Goal: Transaction & Acquisition: Purchase product/service

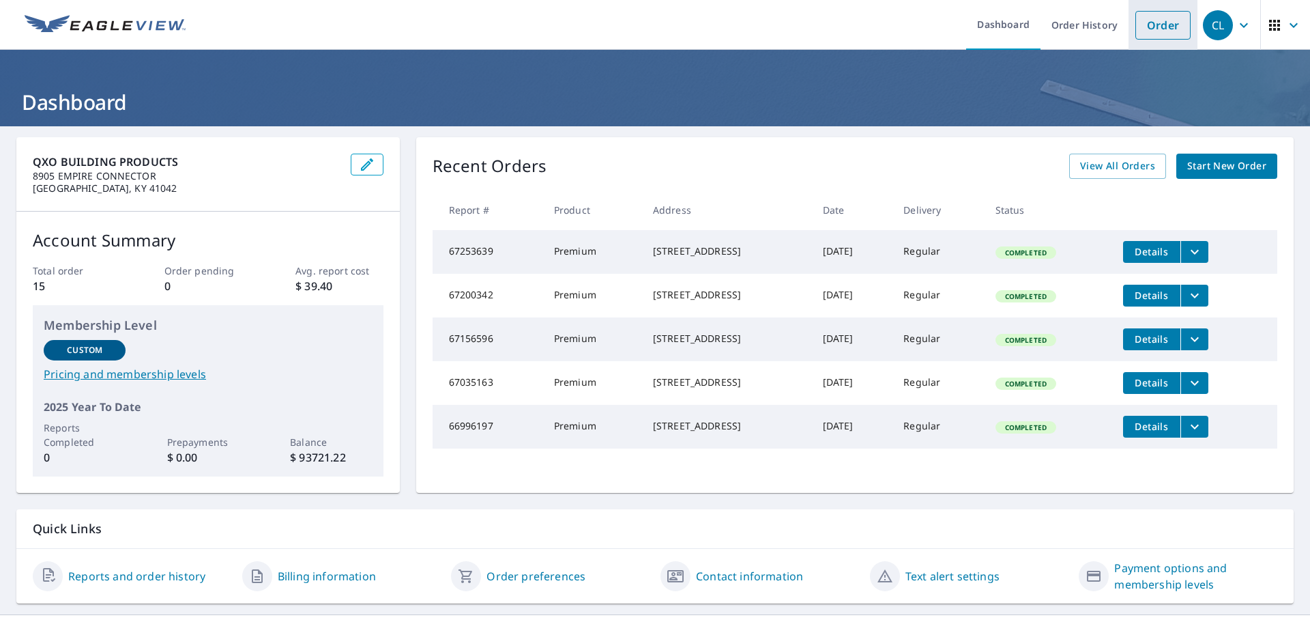
click at [1160, 29] on link "Order" at bounding box center [1162, 25] width 55 height 29
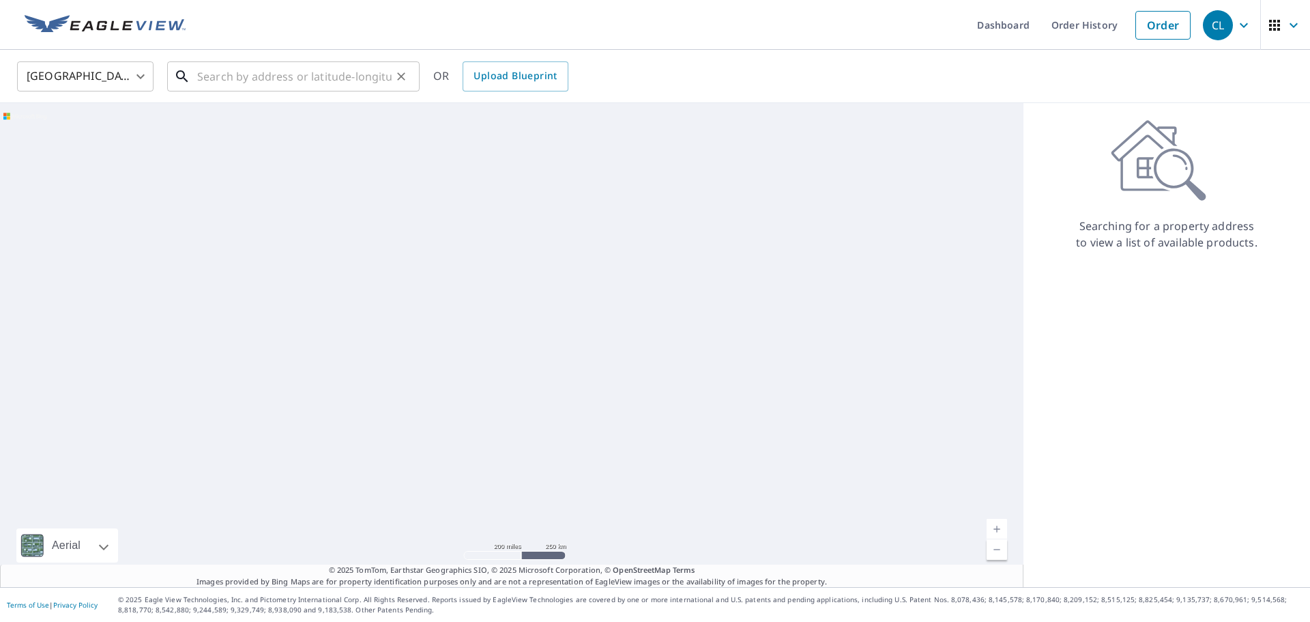
click at [261, 71] on input "text" at bounding box center [294, 76] width 194 height 38
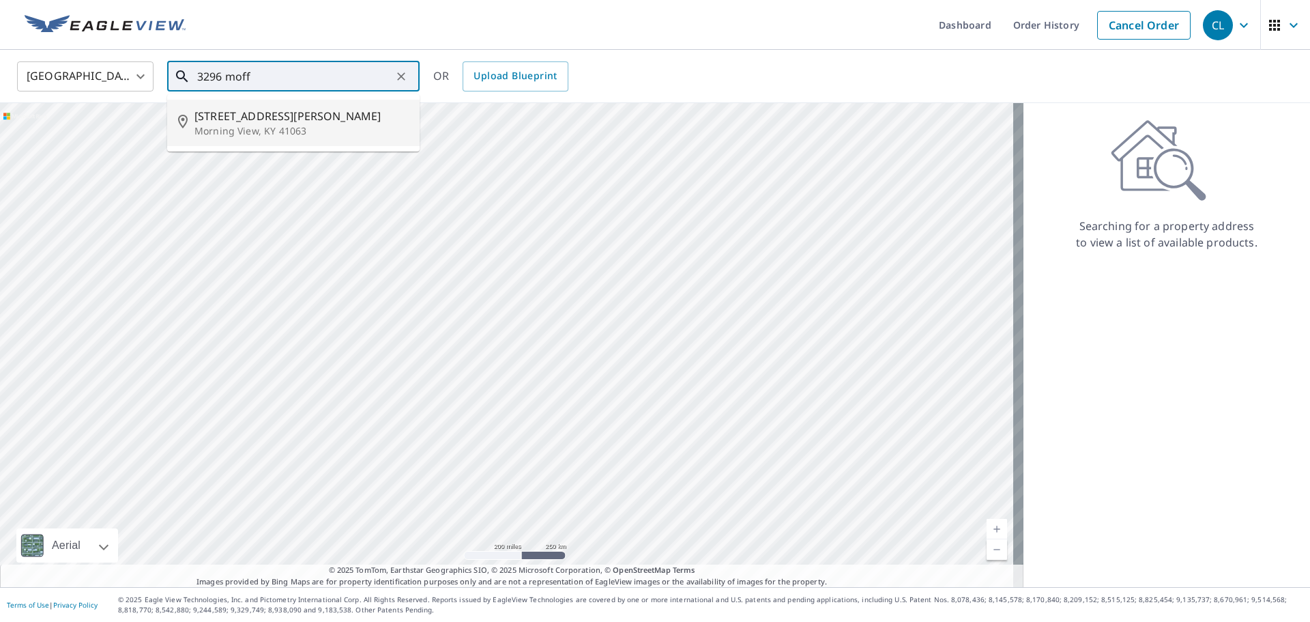
click at [271, 125] on p "Morning View, KY 41063" at bounding box center [301, 131] width 214 height 14
type input "[STREET_ADDRESS][PERSON_NAME]"
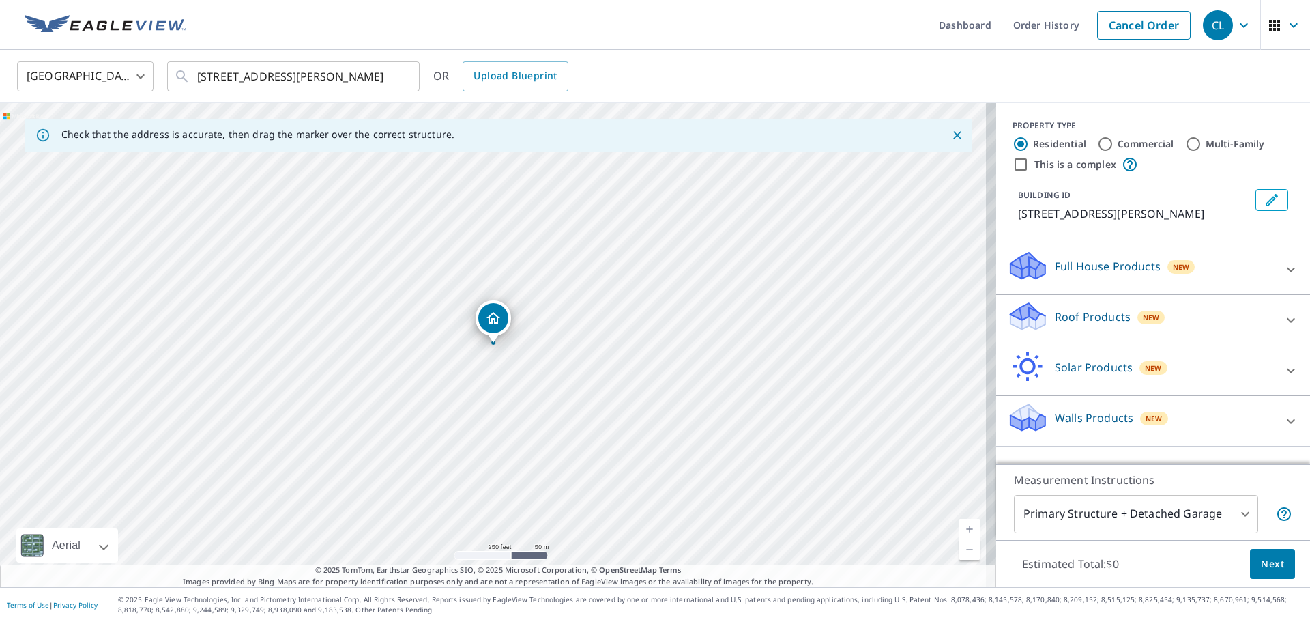
click at [1109, 310] on p "Roof Products" at bounding box center [1093, 316] width 76 height 16
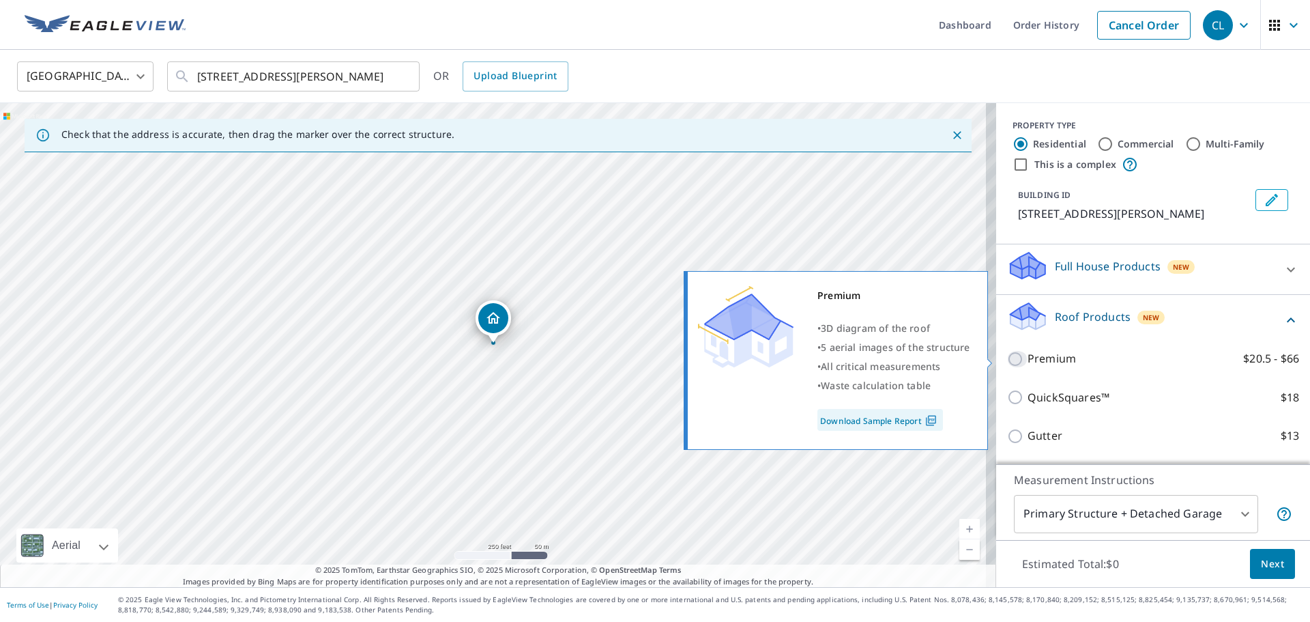
click at [1012, 364] on input "Premium $20.5 - $66" at bounding box center [1017, 359] width 20 height 16
checkbox input "true"
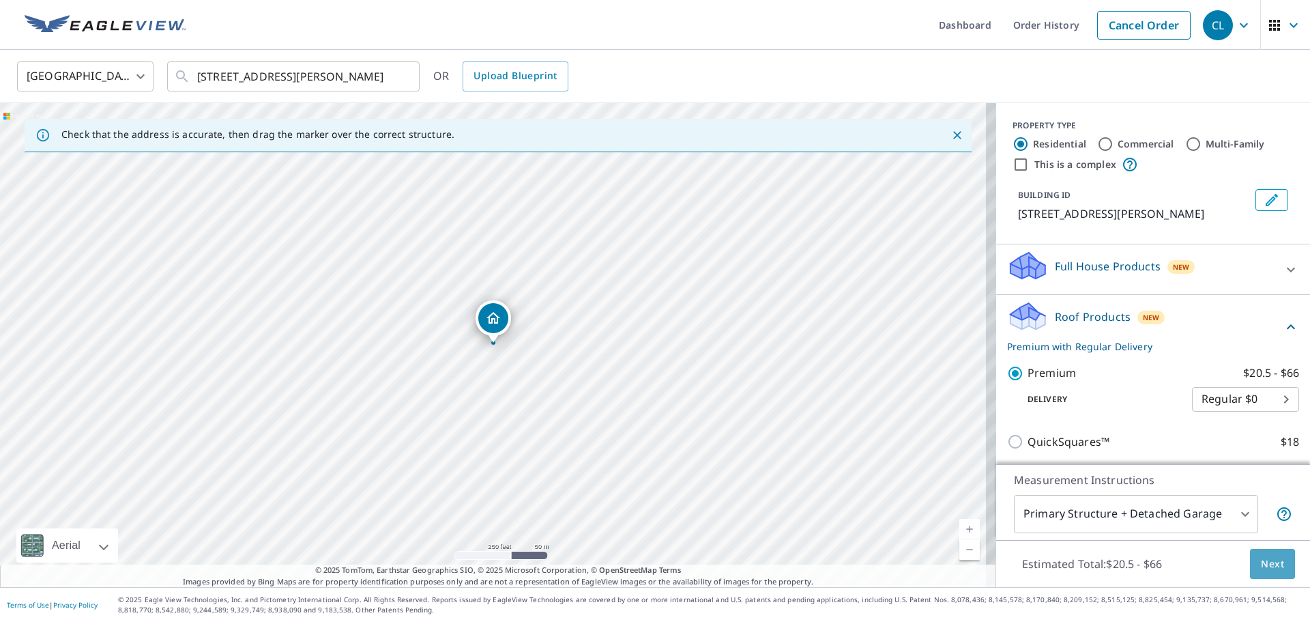
click at [1261, 562] on span "Next" at bounding box center [1272, 563] width 23 height 17
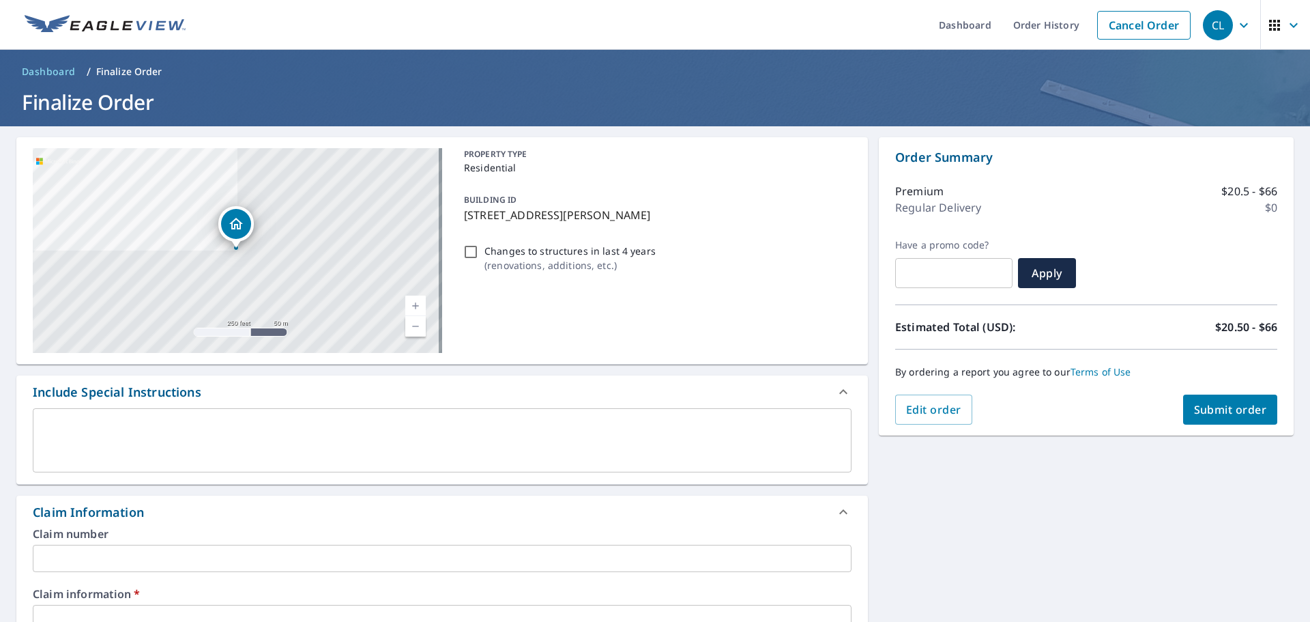
scroll to position [68, 0]
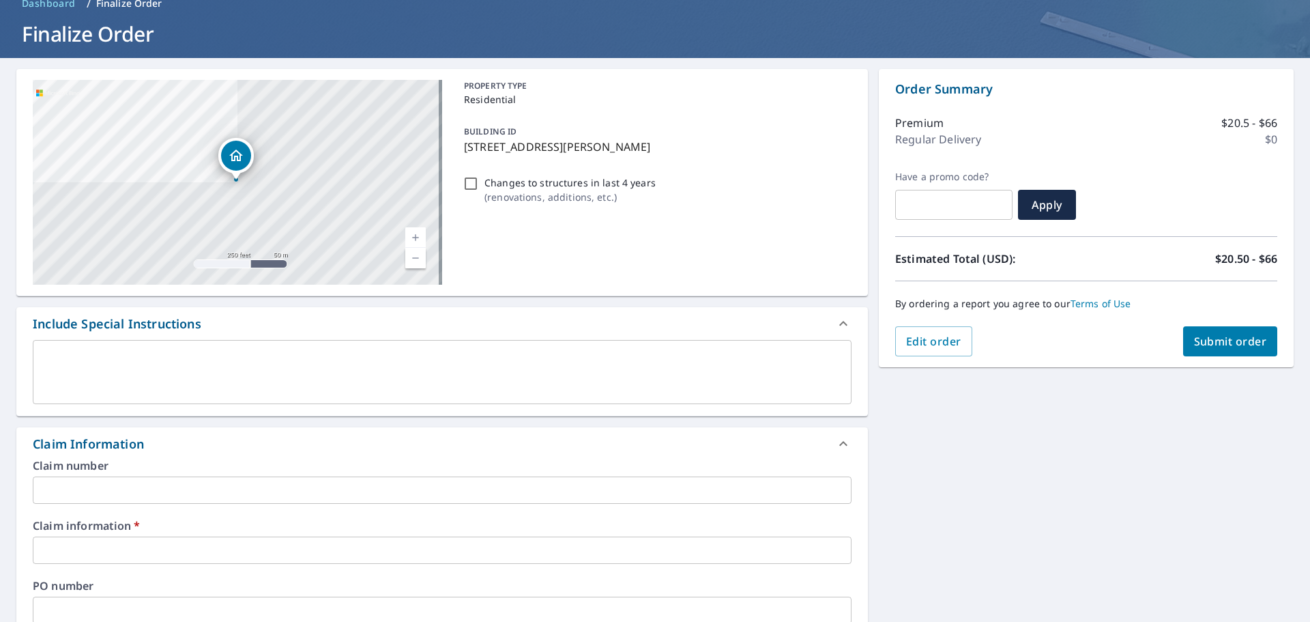
drag, startPoint x: 461, startPoint y: 148, endPoint x: 705, endPoint y: 153, distance: 245.0
click at [705, 153] on p "[STREET_ADDRESS][PERSON_NAME]" at bounding box center [655, 146] width 382 height 16
checkbox input "true"
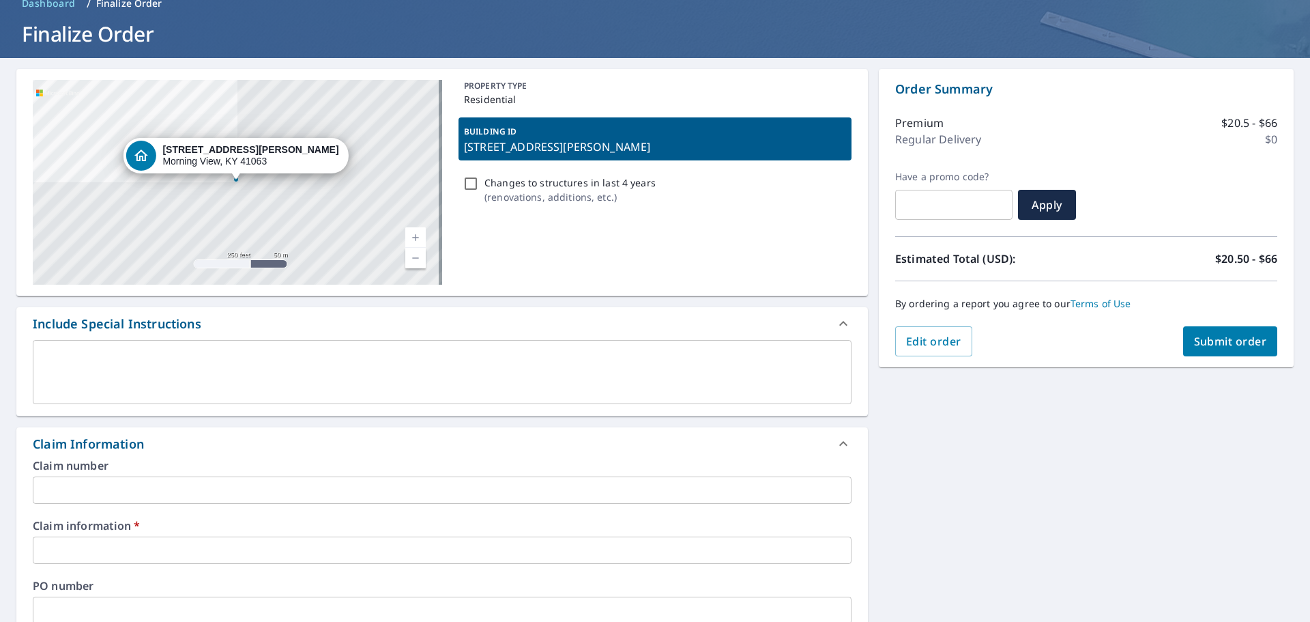
copy p "[STREET_ADDRESS][PERSON_NAME]"
click at [99, 485] on input "text" at bounding box center [442, 489] width 819 height 27
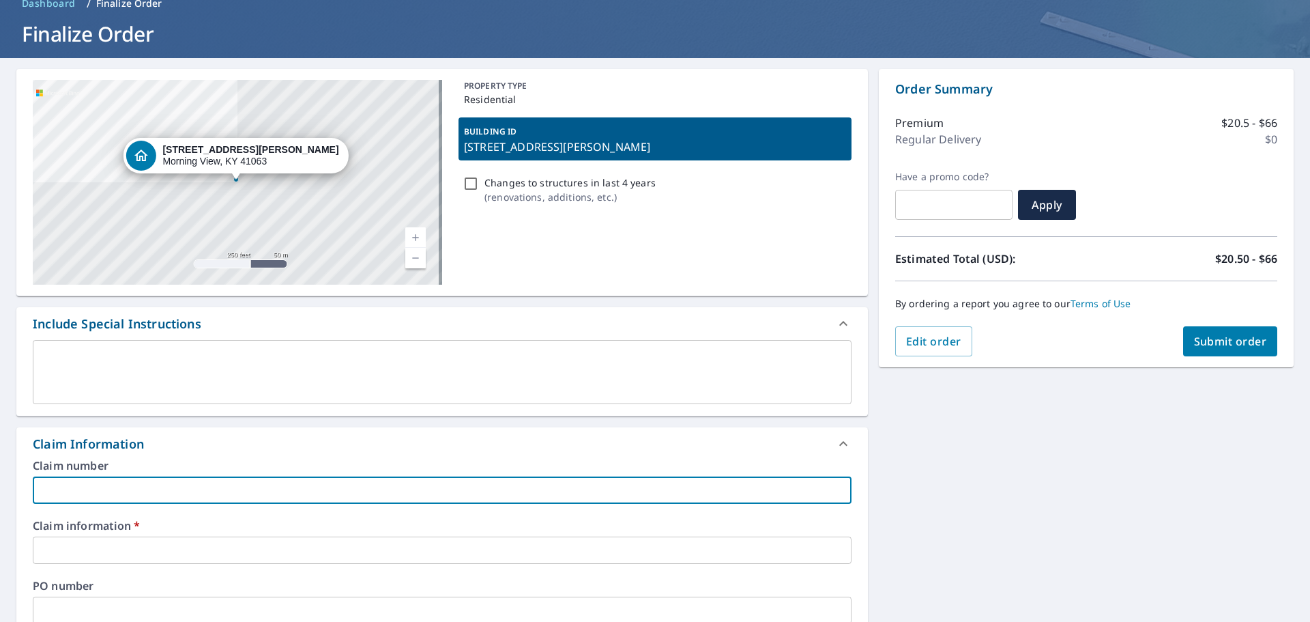
paste input "[STREET_ADDRESS][PERSON_NAME]"
type input "[STREET_ADDRESS][PERSON_NAME]"
checkbox input "true"
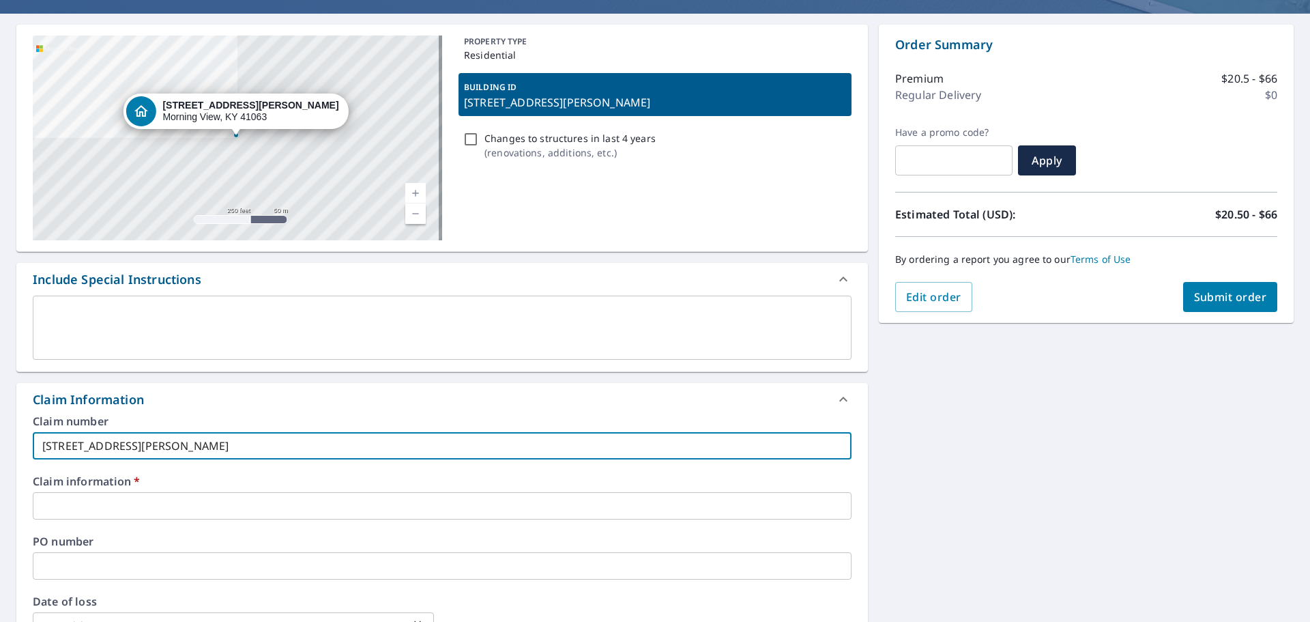
scroll to position [136, 0]
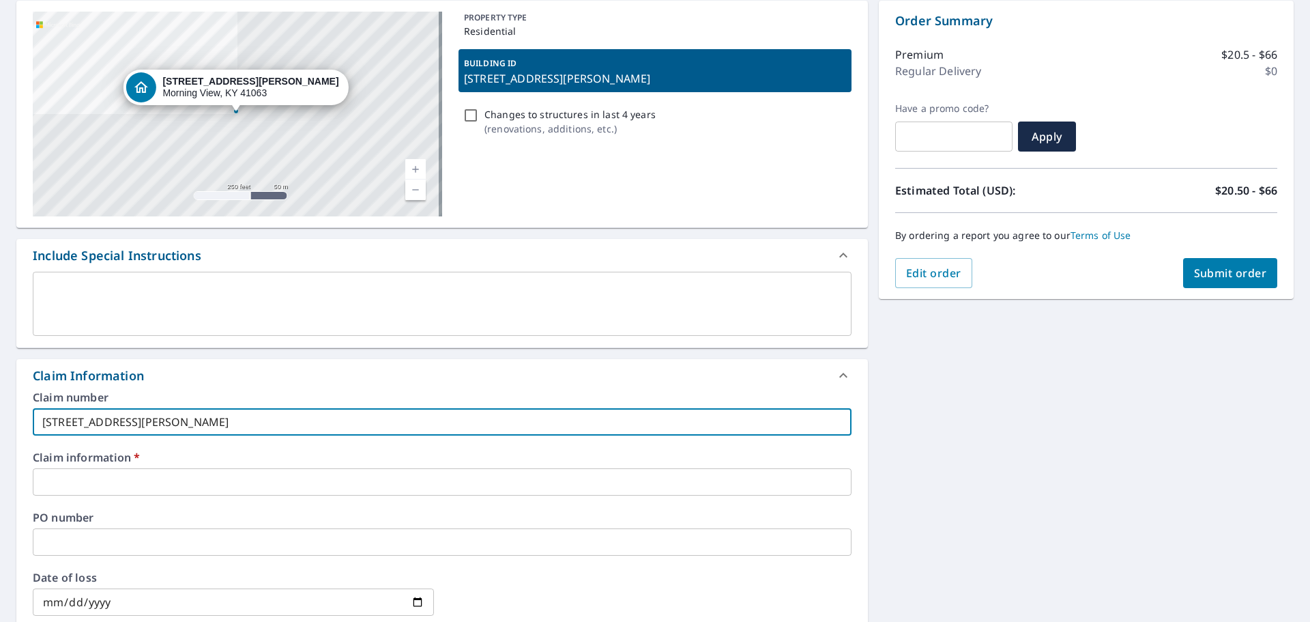
type input "[STREET_ADDRESS][PERSON_NAME]"
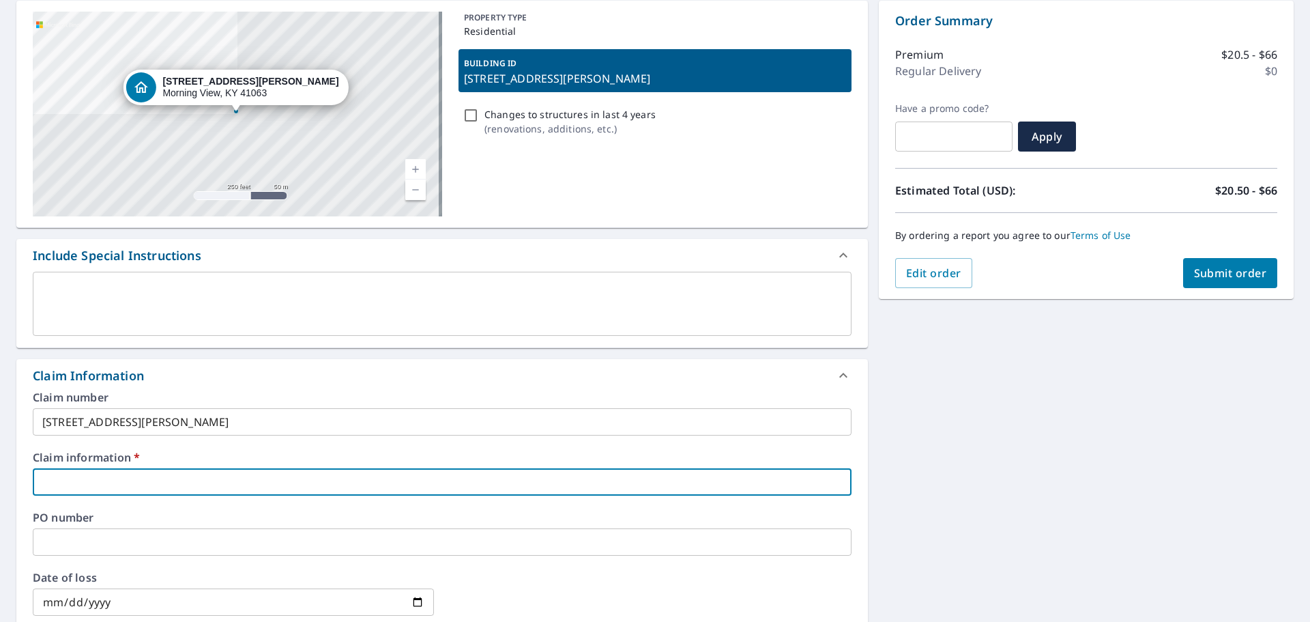
click at [141, 486] on input "text" at bounding box center [442, 481] width 819 height 27
type input "m"
checkbox input "true"
type input "me"
checkbox input "true"
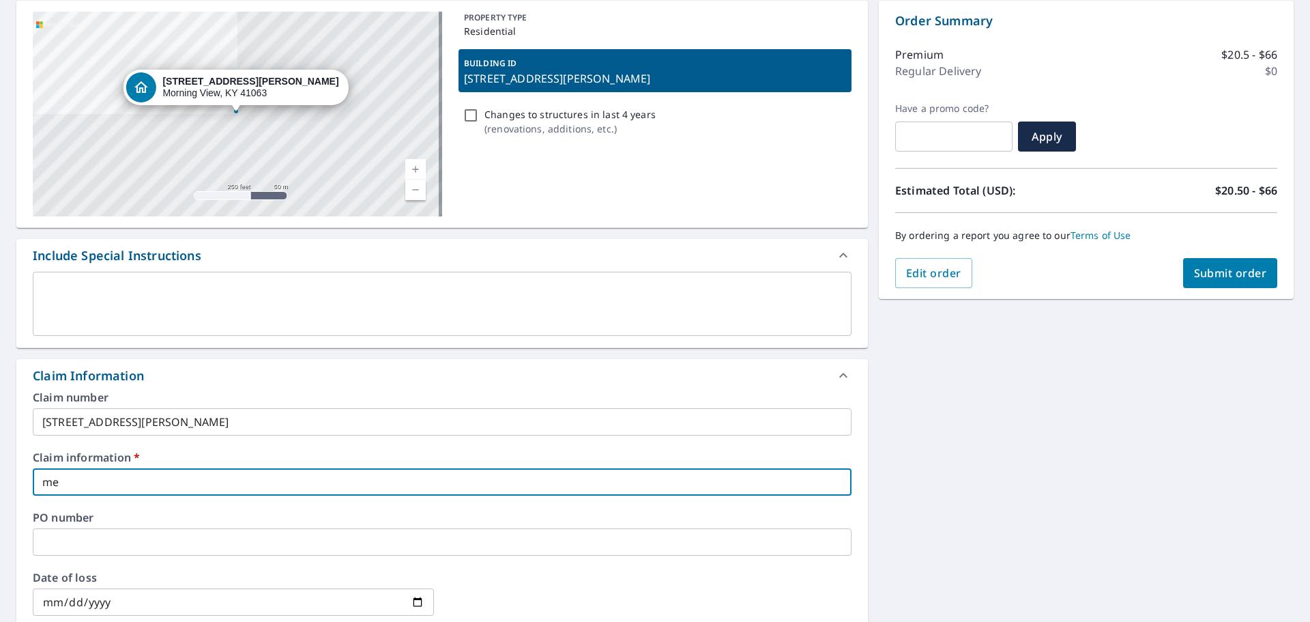
type input "men"
checkbox input "true"
type input "mend"
checkbox input "true"
type input "mende"
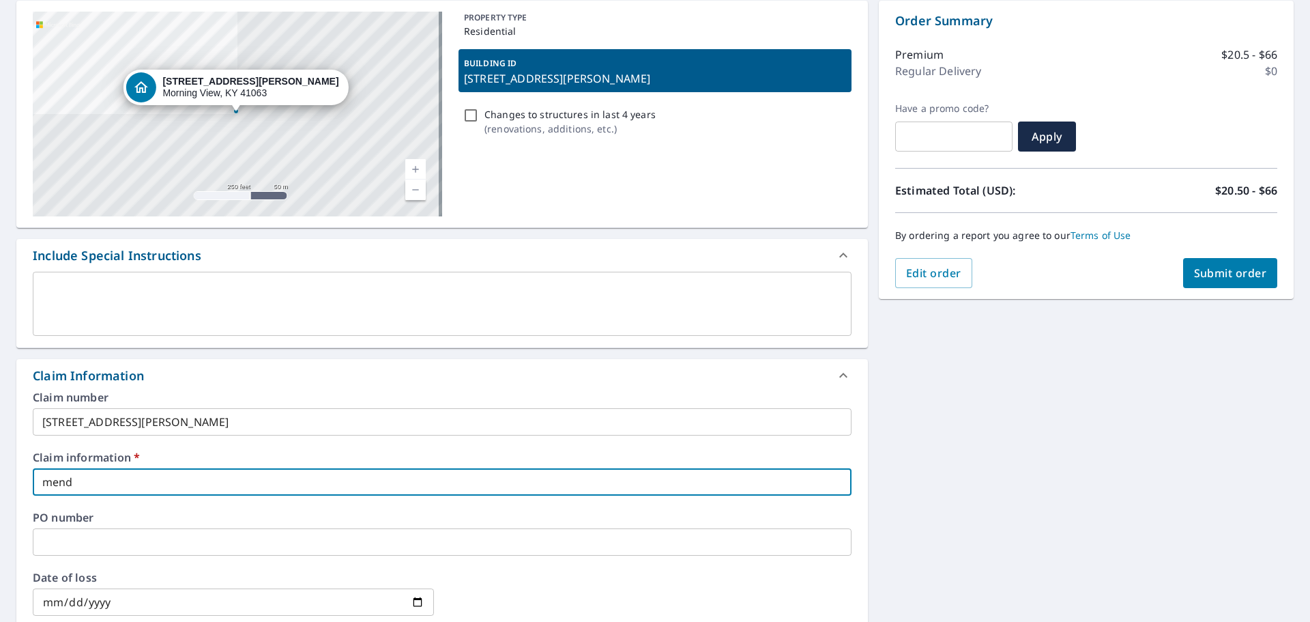
checkbox input "true"
type input "mendel"
checkbox input "true"
type input "[PERSON_NAME]"
checkbox input "true"
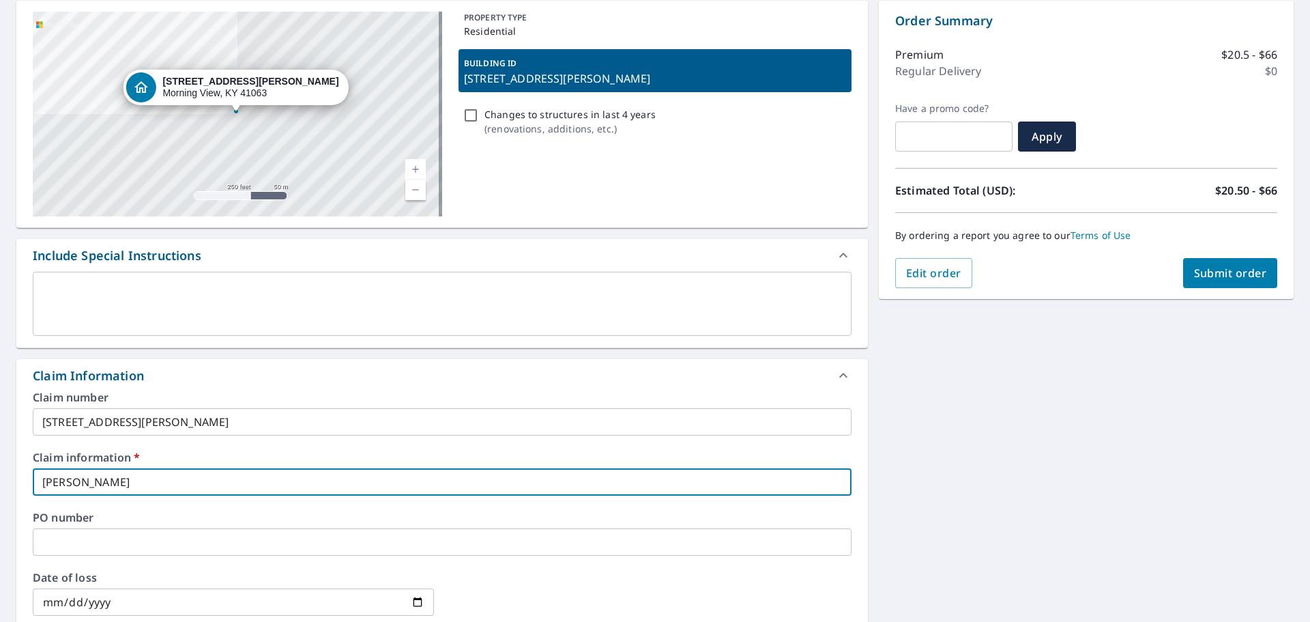
type input "[PERSON_NAME]"
checkbox input "true"
type input "[PERSON_NAME]"
click at [145, 546] on input "text" at bounding box center [442, 541] width 819 height 27
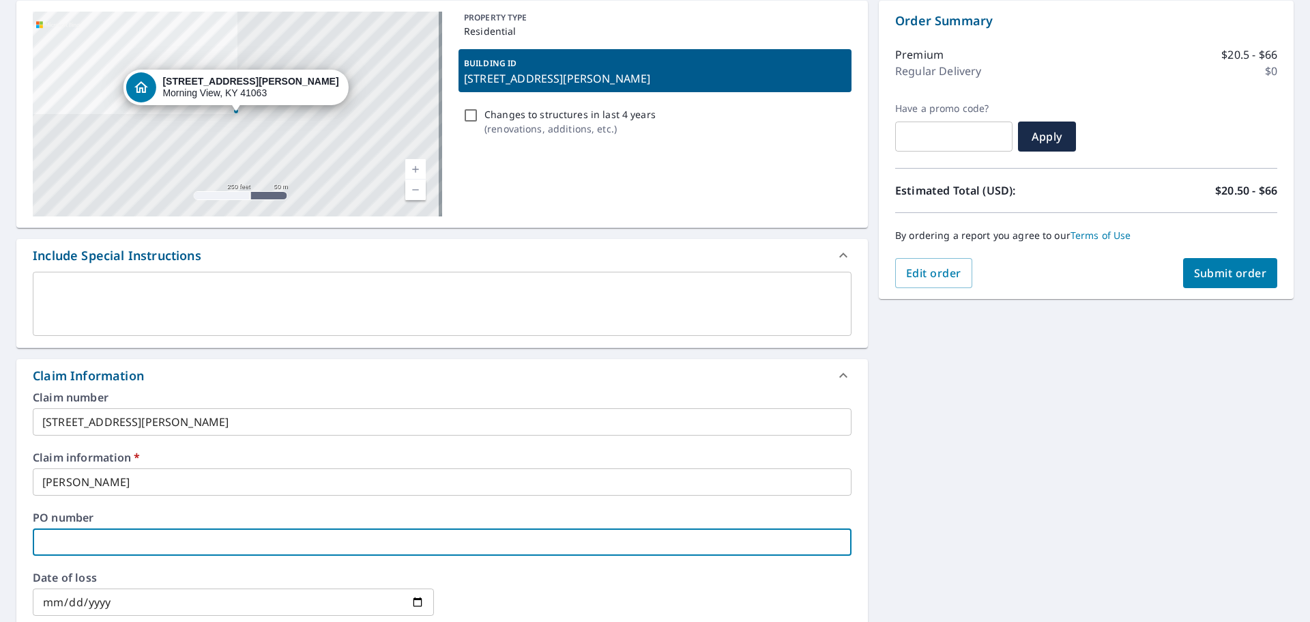
type input "m"
checkbox input "true"
type input "me"
checkbox input "true"
type input "men"
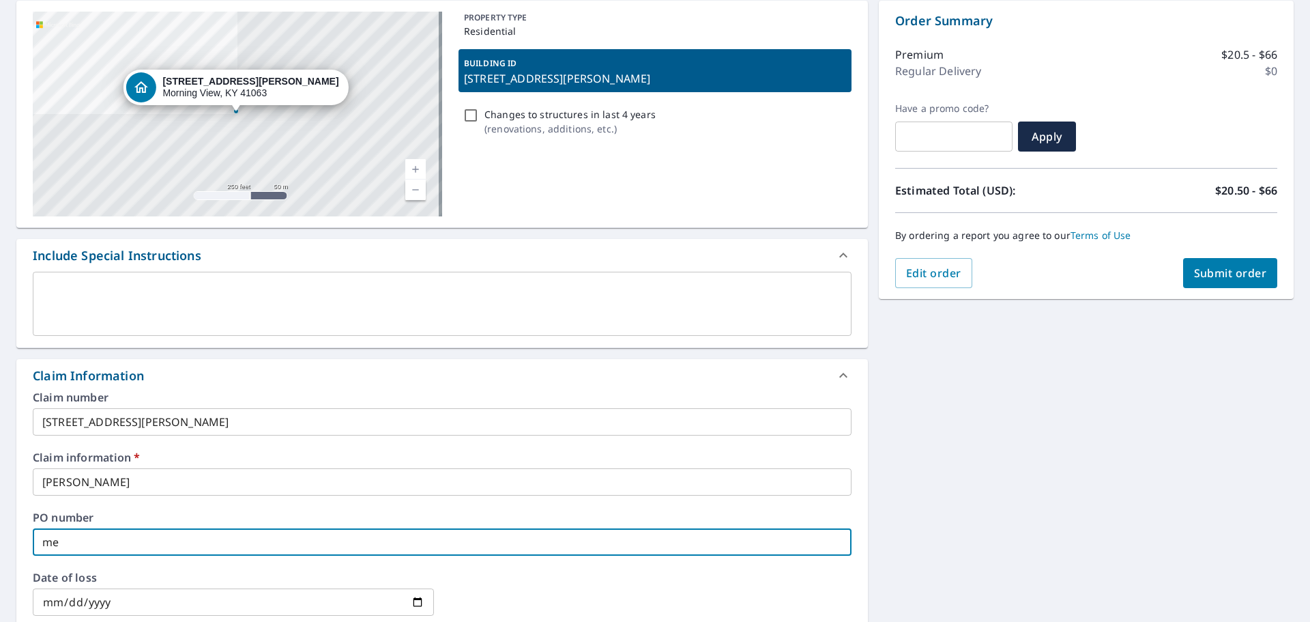
checkbox input "true"
type input "mend"
checkbox input "true"
type input "mende"
checkbox input "true"
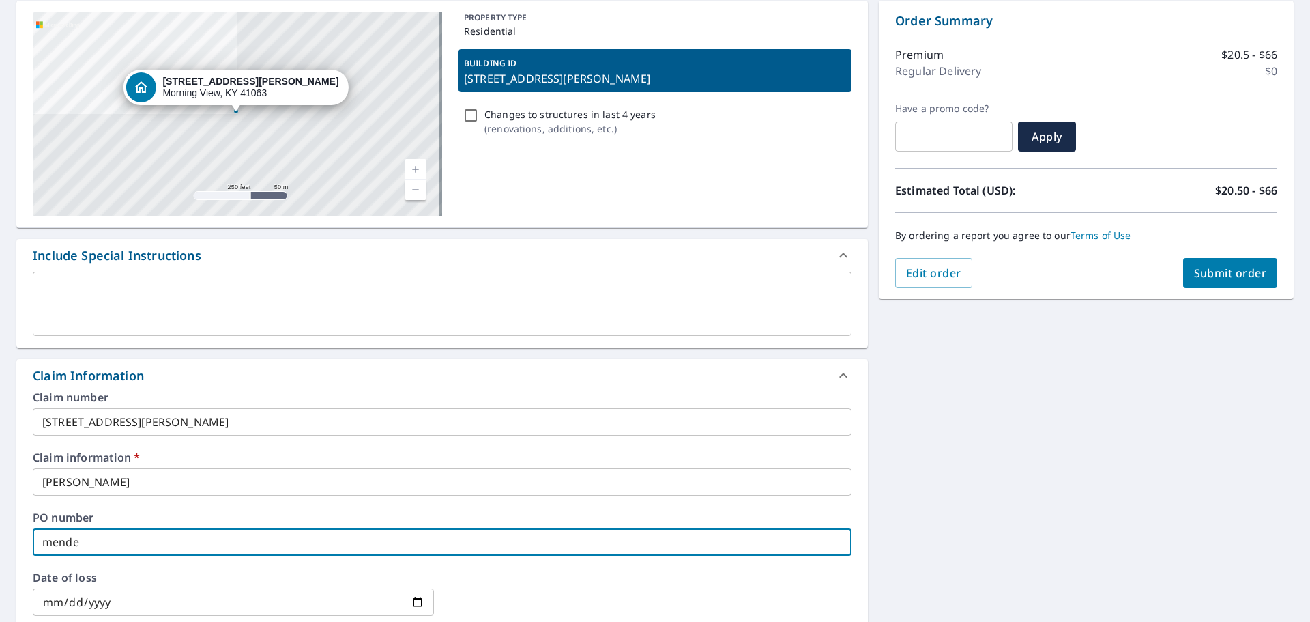
type input "mendel"
checkbox input "true"
type input "[PERSON_NAME]"
checkbox input "true"
type input "[PERSON_NAME]"
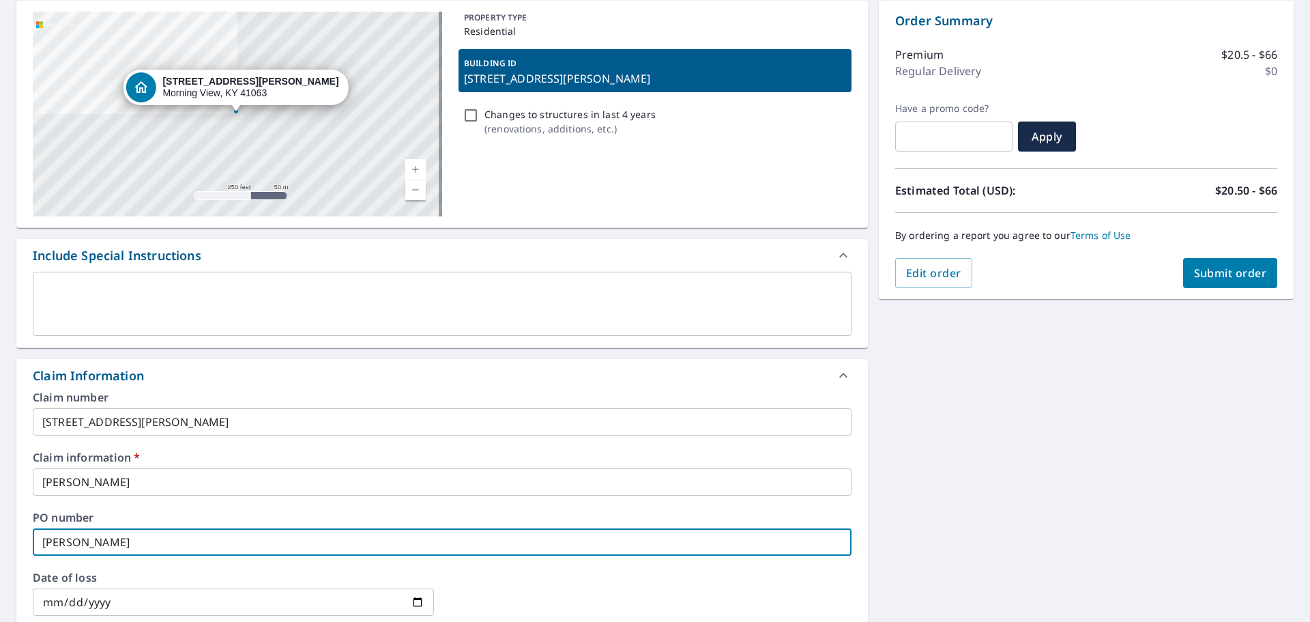
click at [1030, 441] on div "[STREET_ADDRESS][PERSON_NAME] Aerial Road A standard road map Aerial A detailed…" at bounding box center [655, 509] width 1310 height 1039
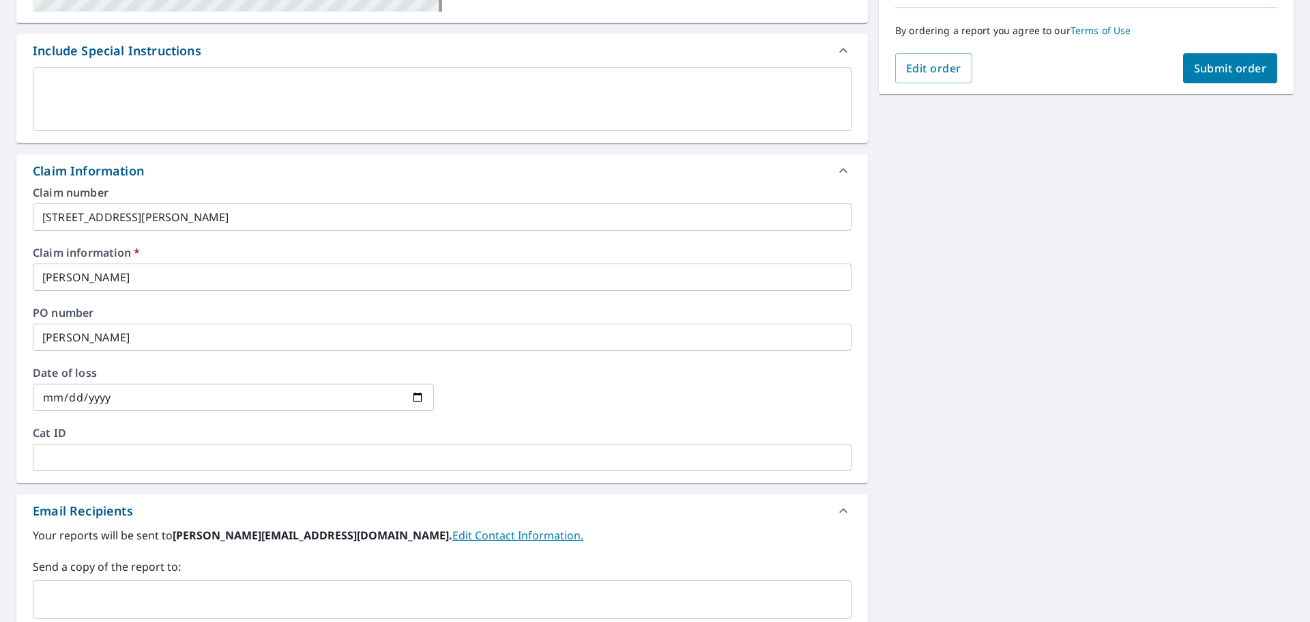
scroll to position [68, 0]
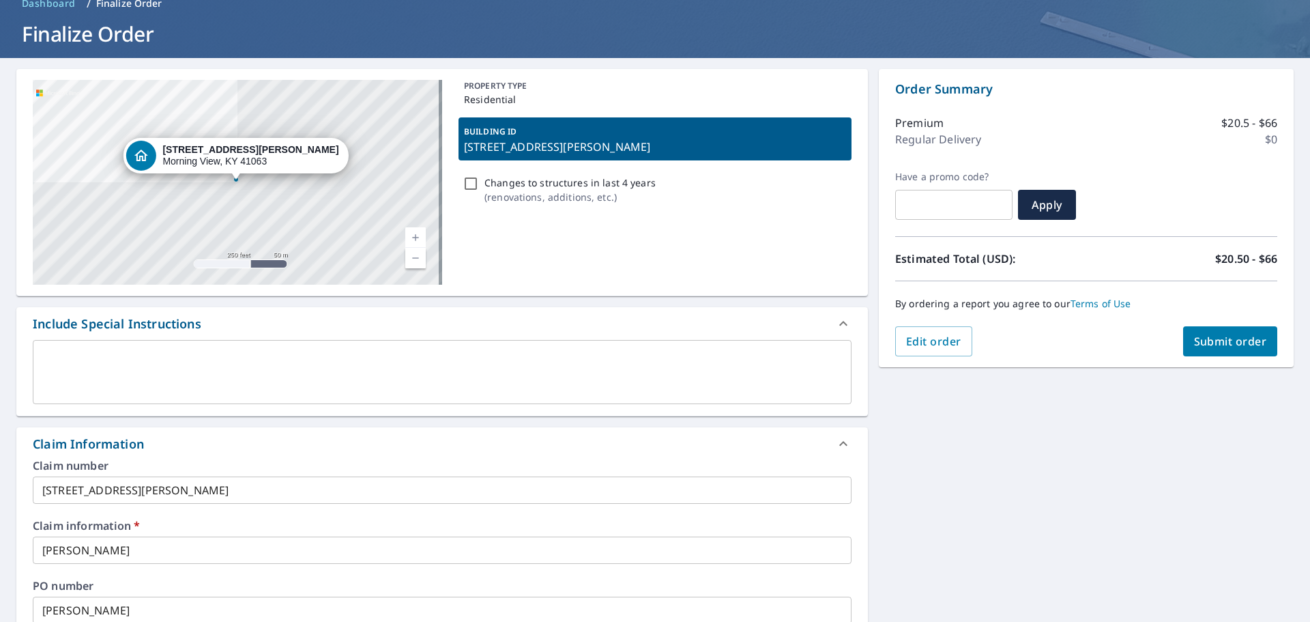
click at [1209, 338] on span "Submit order" at bounding box center [1230, 341] width 73 height 15
checkbox input "true"
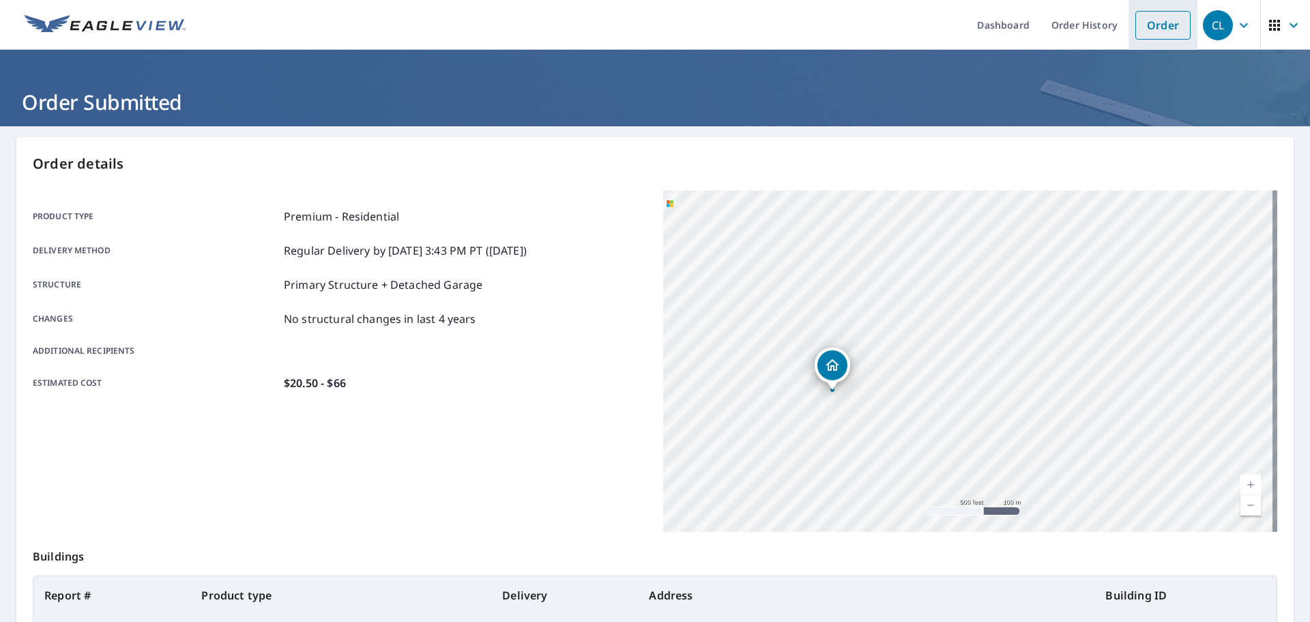
click at [1140, 17] on link "Order" at bounding box center [1162, 25] width 55 height 29
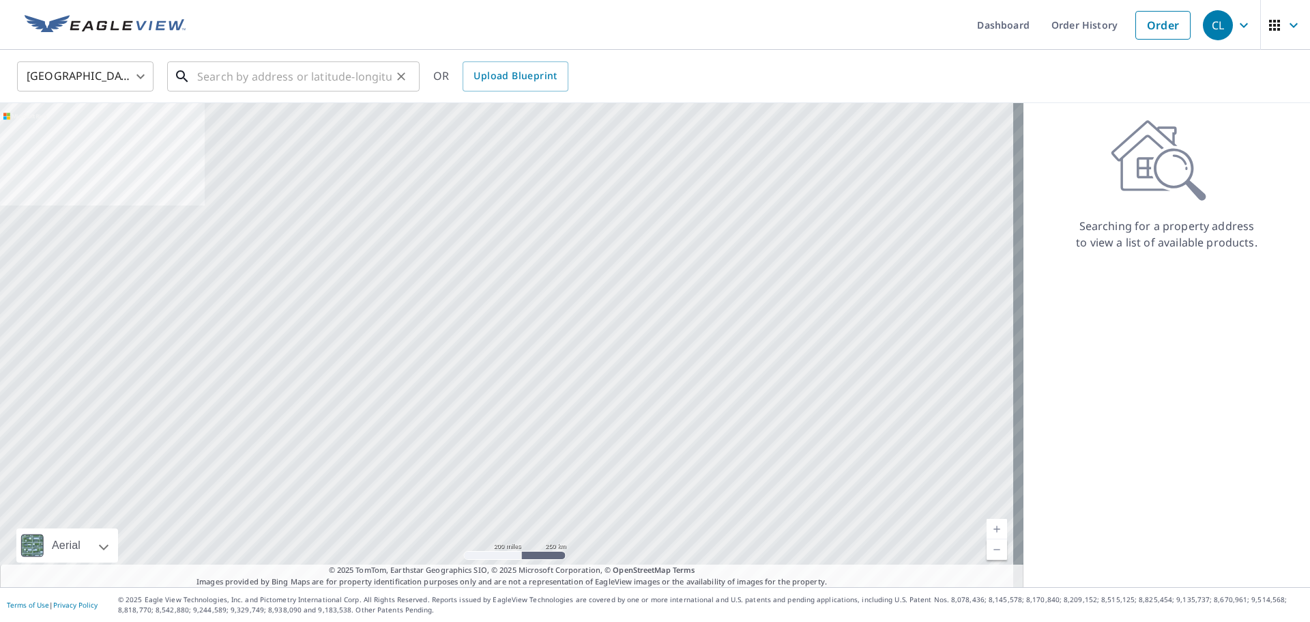
click at [337, 85] on input "text" at bounding box center [294, 76] width 194 height 38
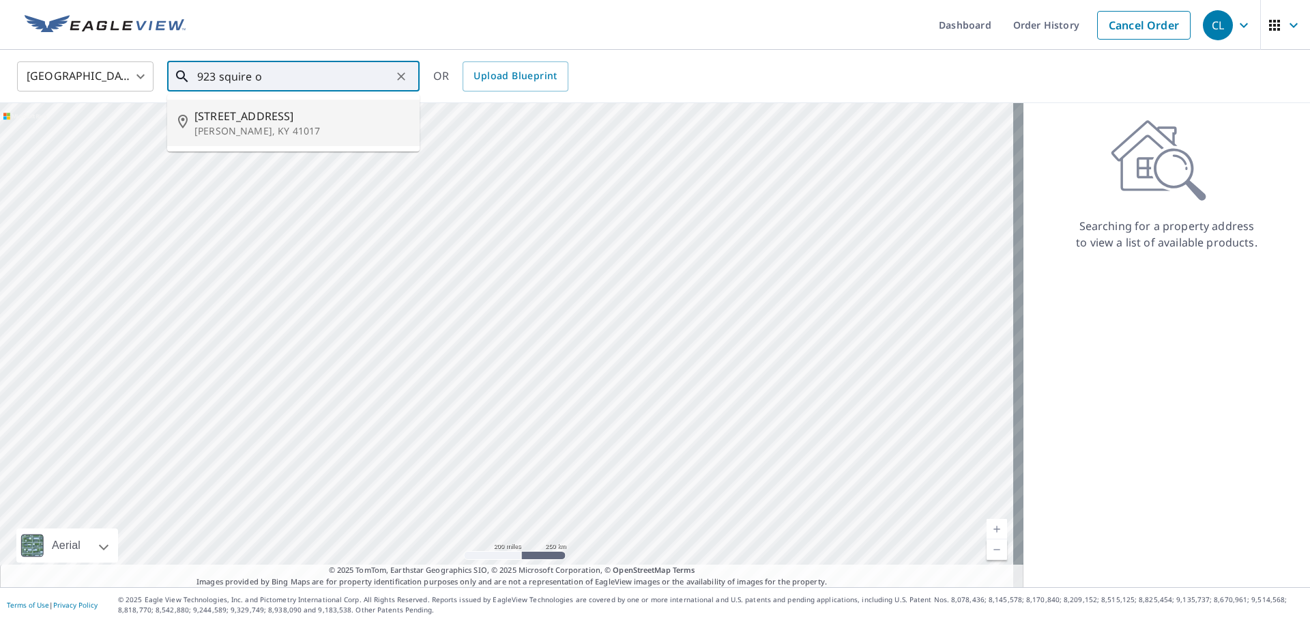
click at [311, 111] on span "[STREET_ADDRESS]" at bounding box center [301, 116] width 214 height 16
type input "[STREET_ADDRESS][PERSON_NAME]"
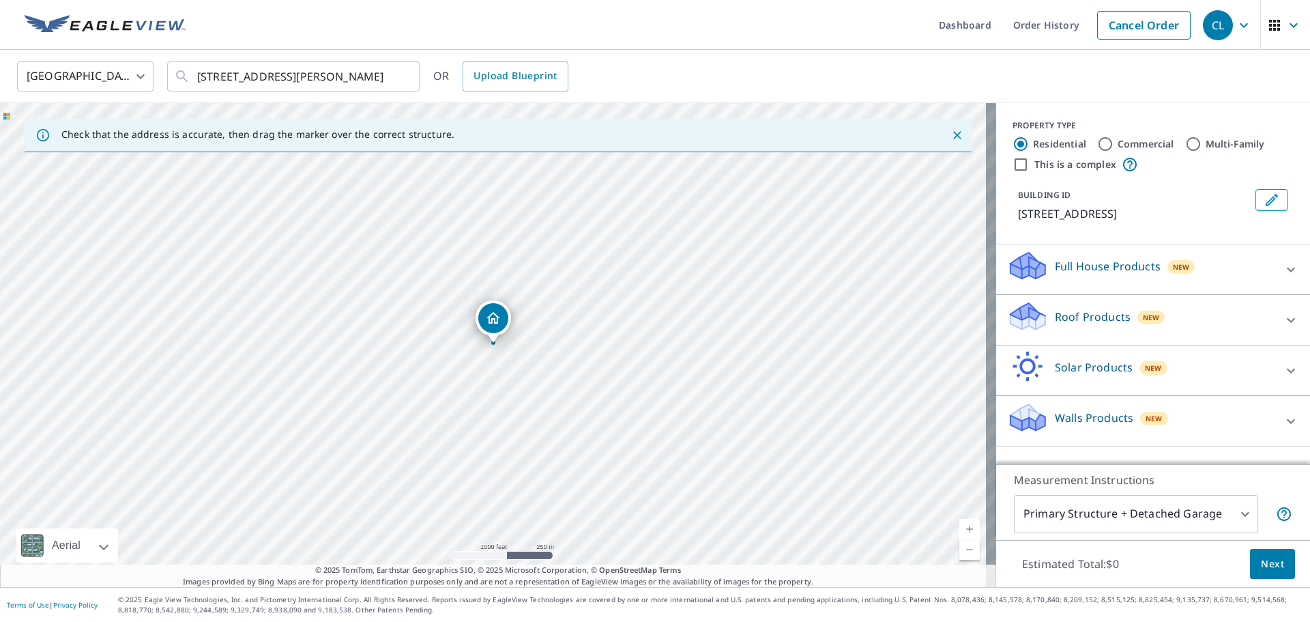
click at [1180, 326] on div "Roof Products New" at bounding box center [1140, 319] width 267 height 39
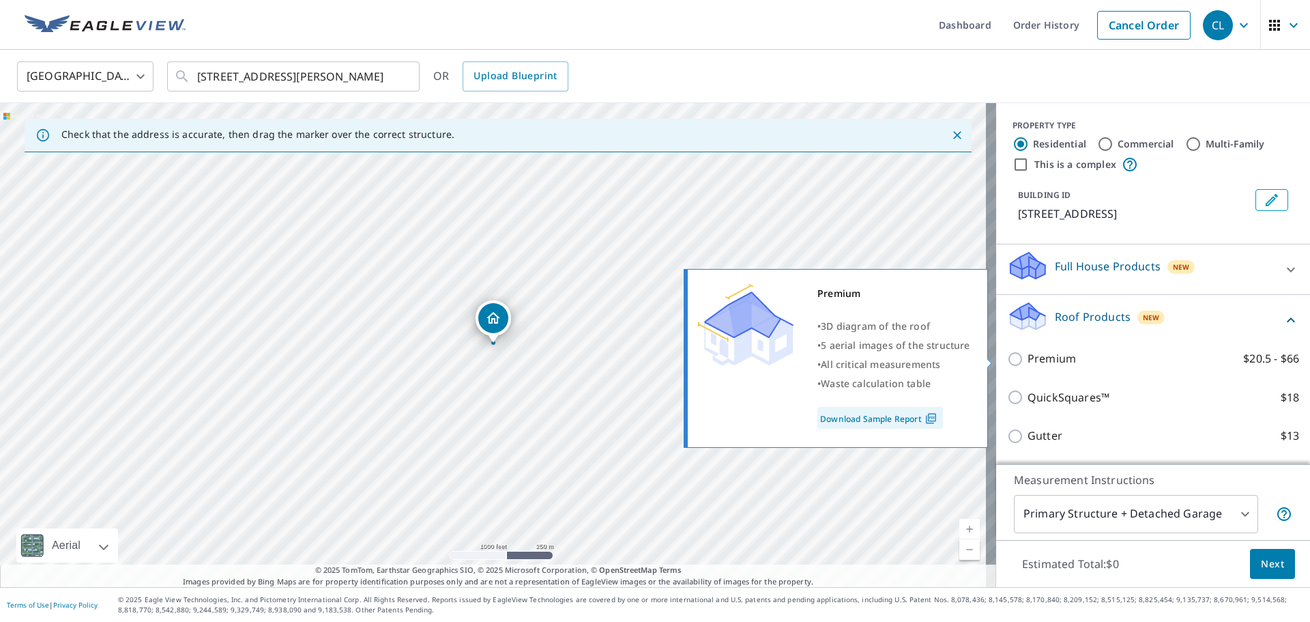
click at [1070, 360] on label "Premium $20.5 - $66" at bounding box center [1163, 358] width 272 height 17
click at [1027, 360] on input "Premium $20.5 - $66" at bounding box center [1017, 359] width 20 height 16
checkbox input "true"
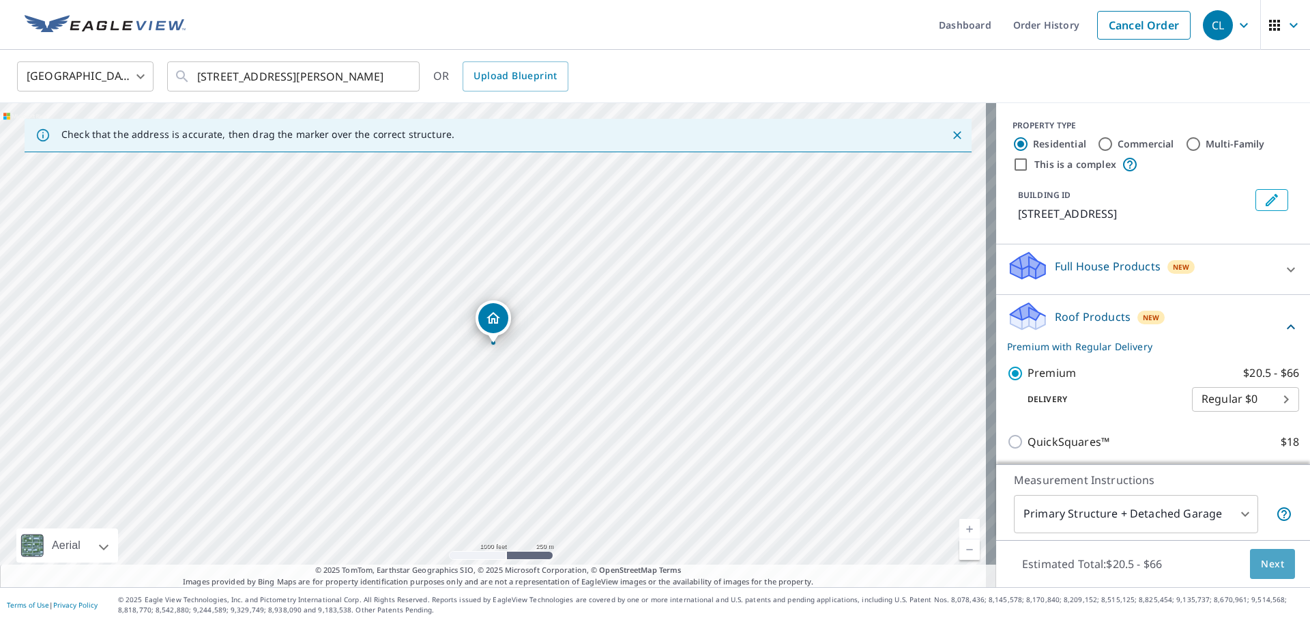
click at [1250, 572] on button "Next" at bounding box center [1272, 564] width 45 height 31
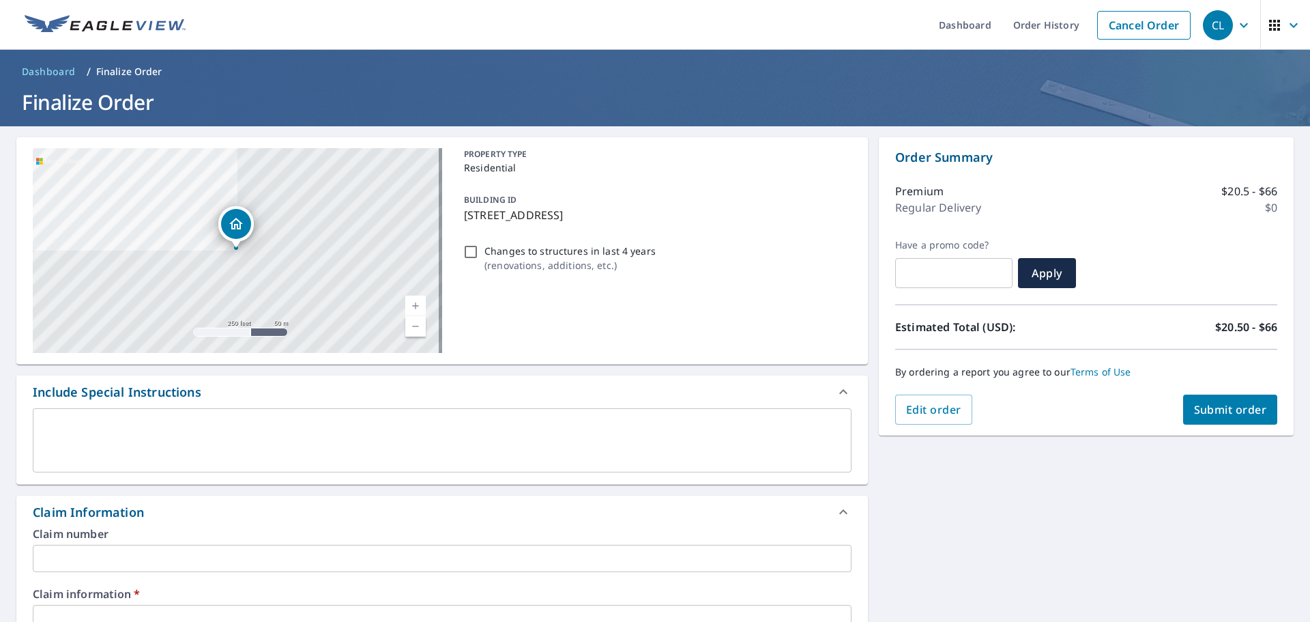
drag, startPoint x: 461, startPoint y: 219, endPoint x: 690, endPoint y: 230, distance: 229.5
click at [690, 230] on div "PROPERTY TYPE Residential BUILDING ID [STREET_ADDRESS] Changes to structures in…" at bounding box center [654, 250] width 393 height 205
checkbox input "true"
copy p "[STREET_ADDRESS]"
click at [259, 566] on input "text" at bounding box center [442, 557] width 819 height 27
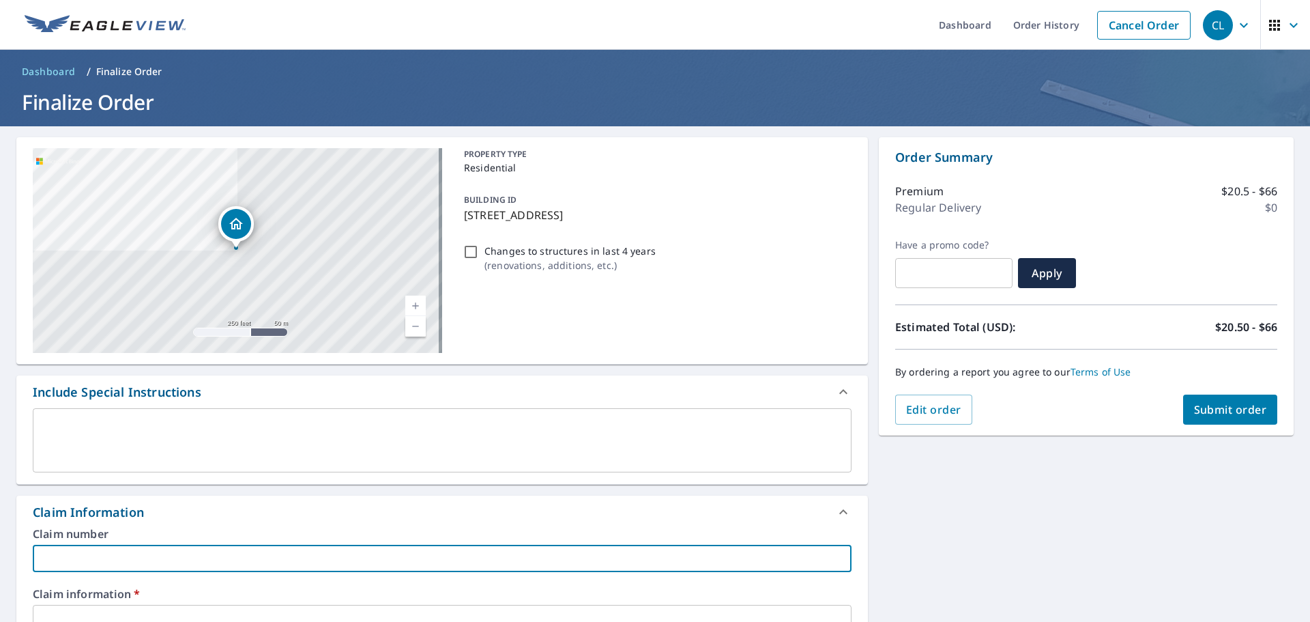
paste input "[STREET_ADDRESS]"
type input "[STREET_ADDRESS]"
checkbox input "true"
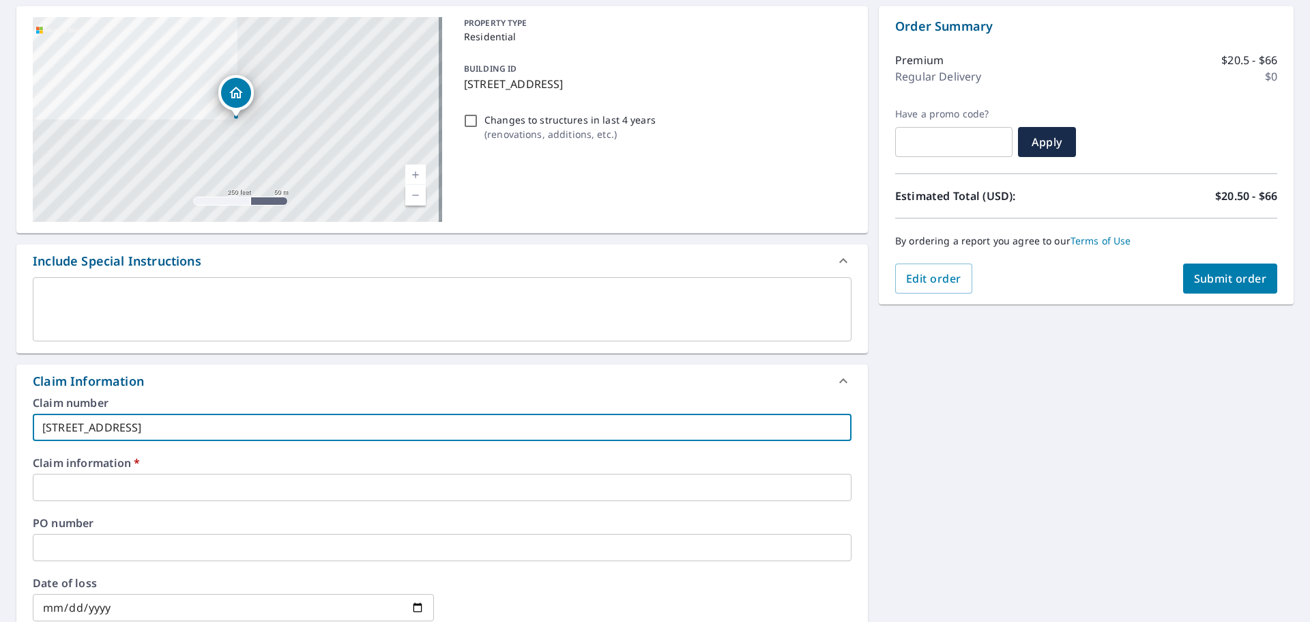
scroll to position [136, 0]
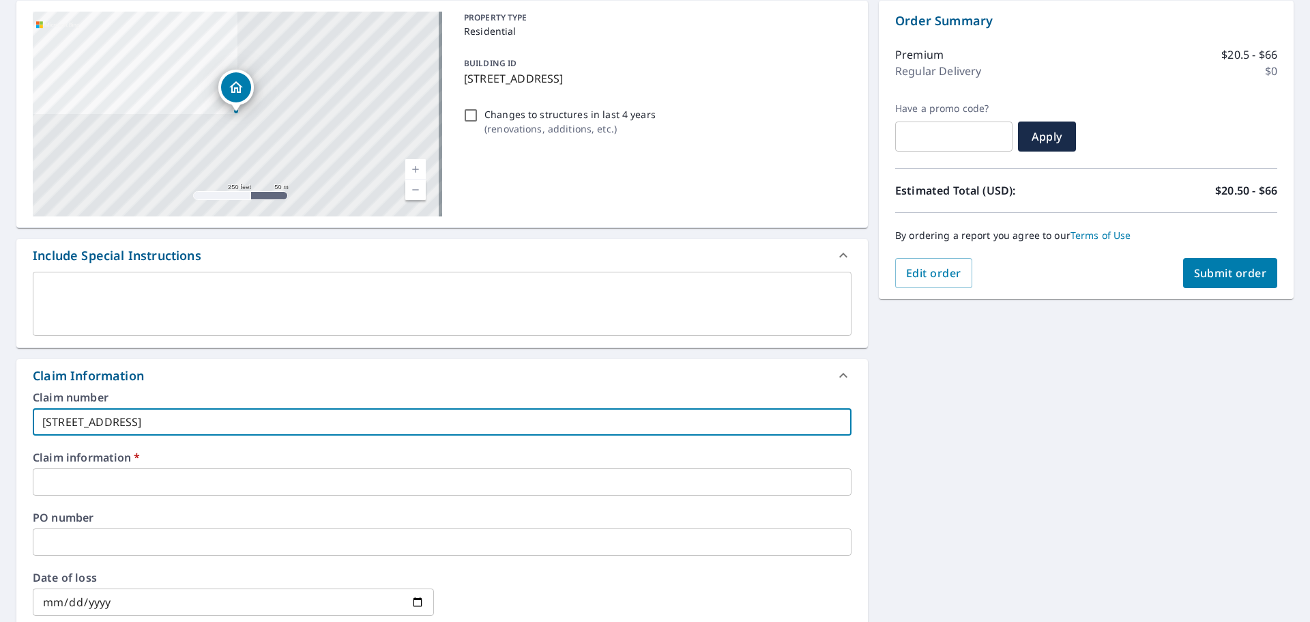
type input "[STREET_ADDRESS]"
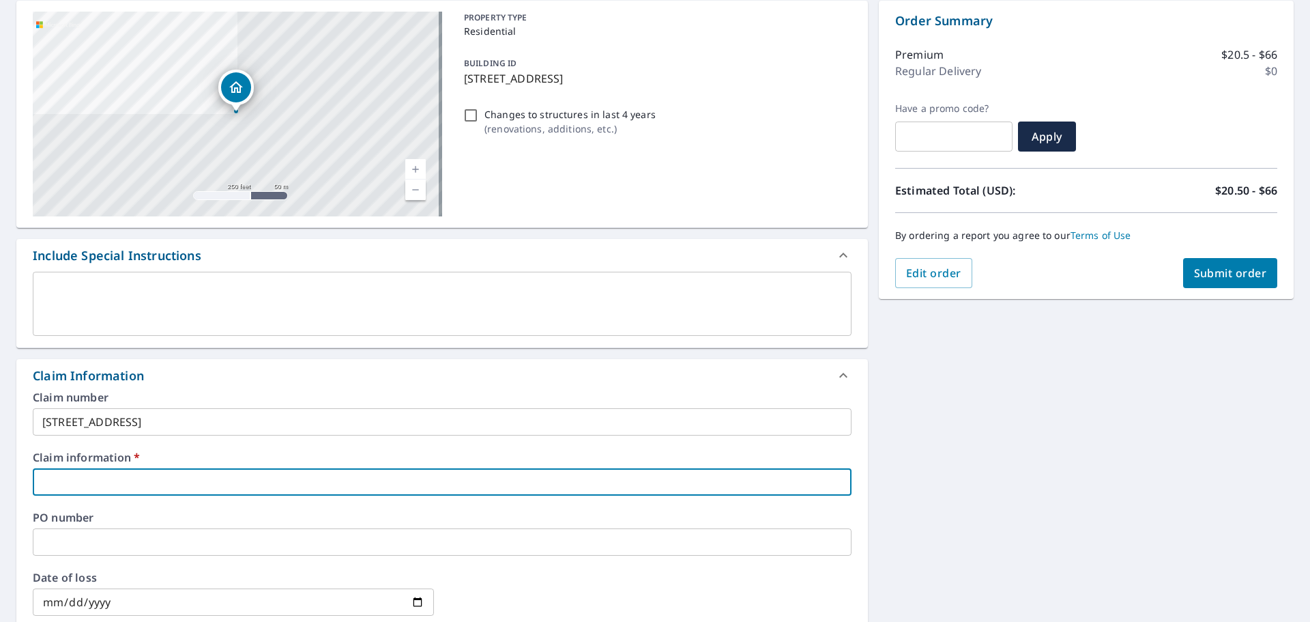
click at [301, 484] on input "text" at bounding box center [442, 481] width 819 height 27
type input "m"
checkbox input "true"
type input "me"
checkbox input "true"
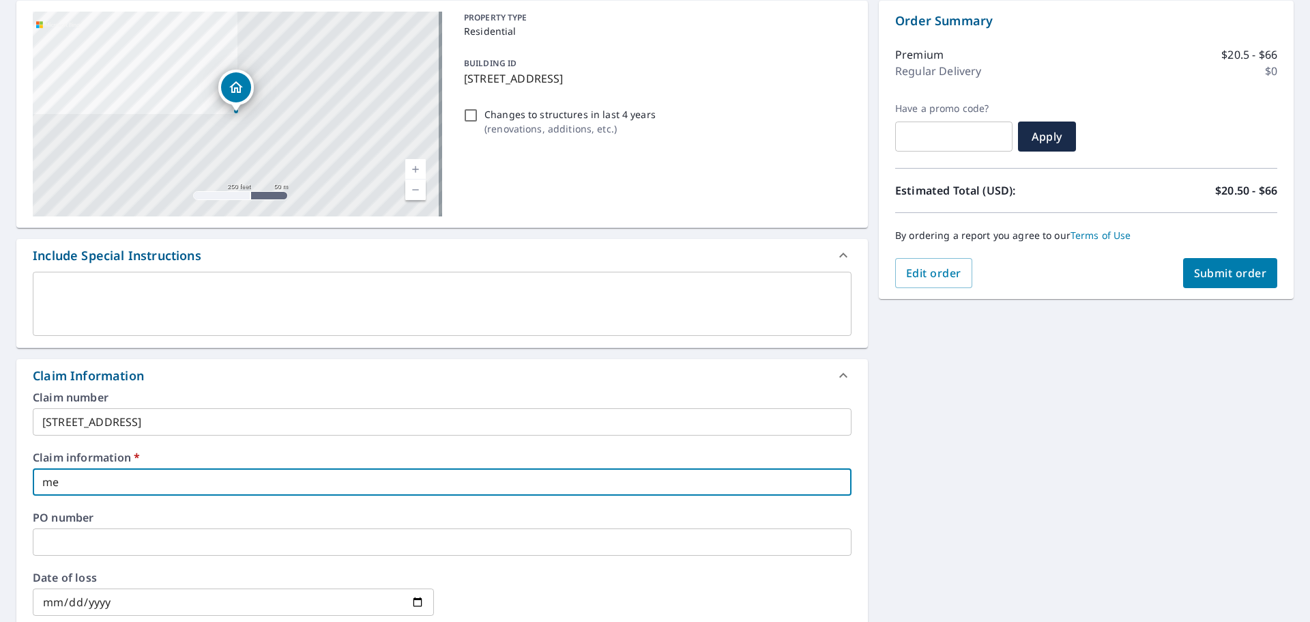
type input "men"
checkbox input "true"
type input "mend"
checkbox input "true"
type input "mende"
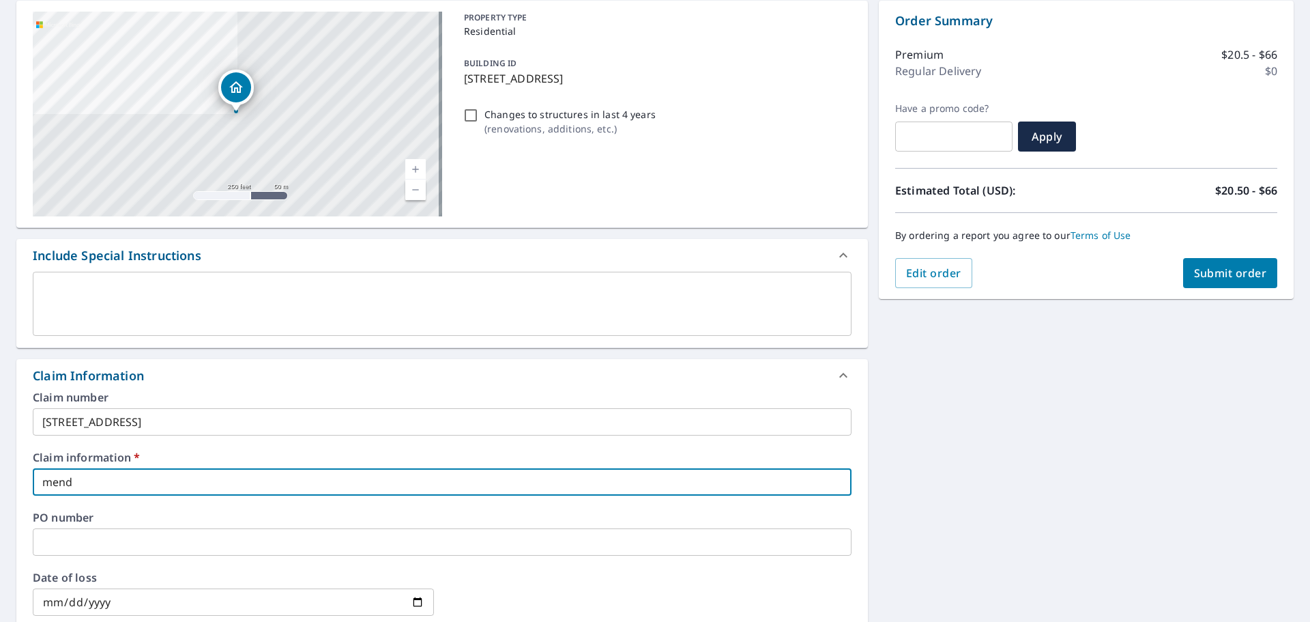
checkbox input "true"
type input "mendel"
checkbox input "true"
type input "[PERSON_NAME]"
checkbox input "true"
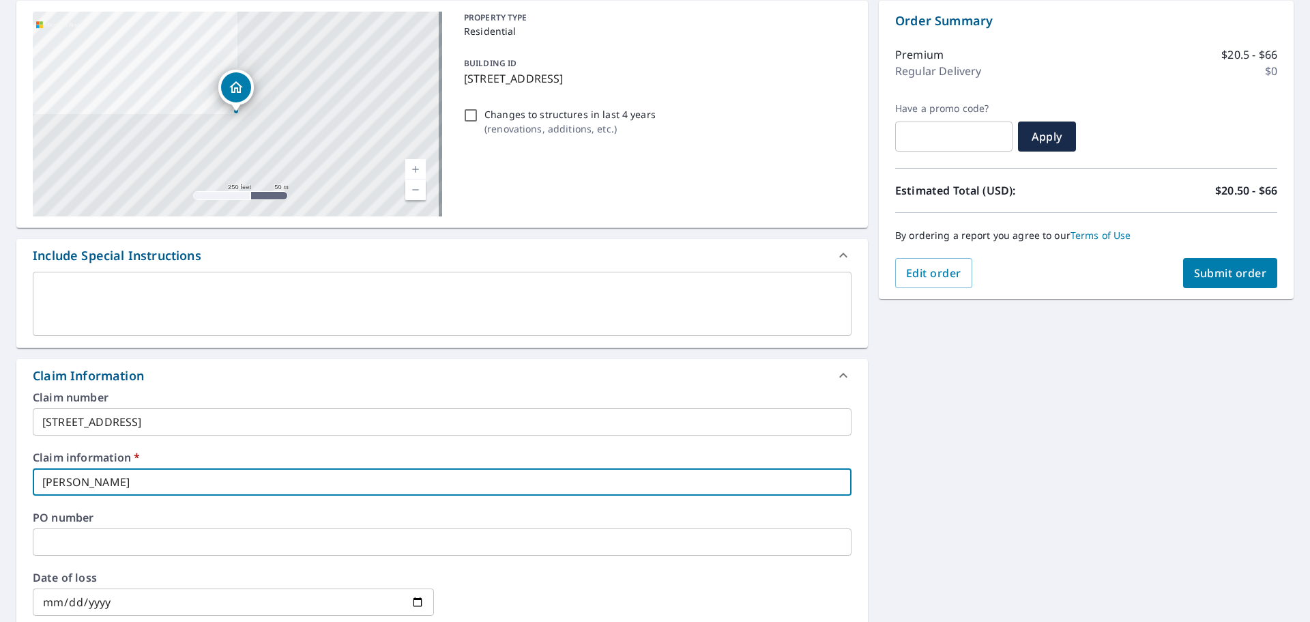
type input "[PERSON_NAME]"
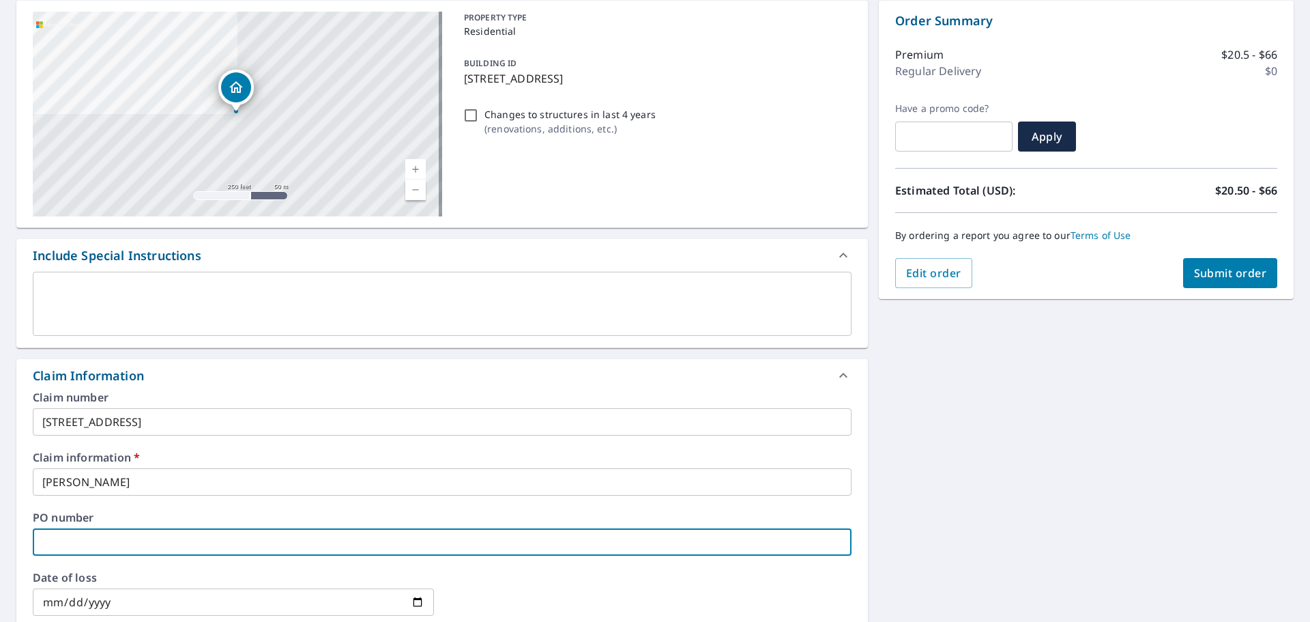
click at [175, 554] on input "text" at bounding box center [442, 541] width 819 height 27
type input "m"
checkbox input "true"
type input "me"
checkbox input "true"
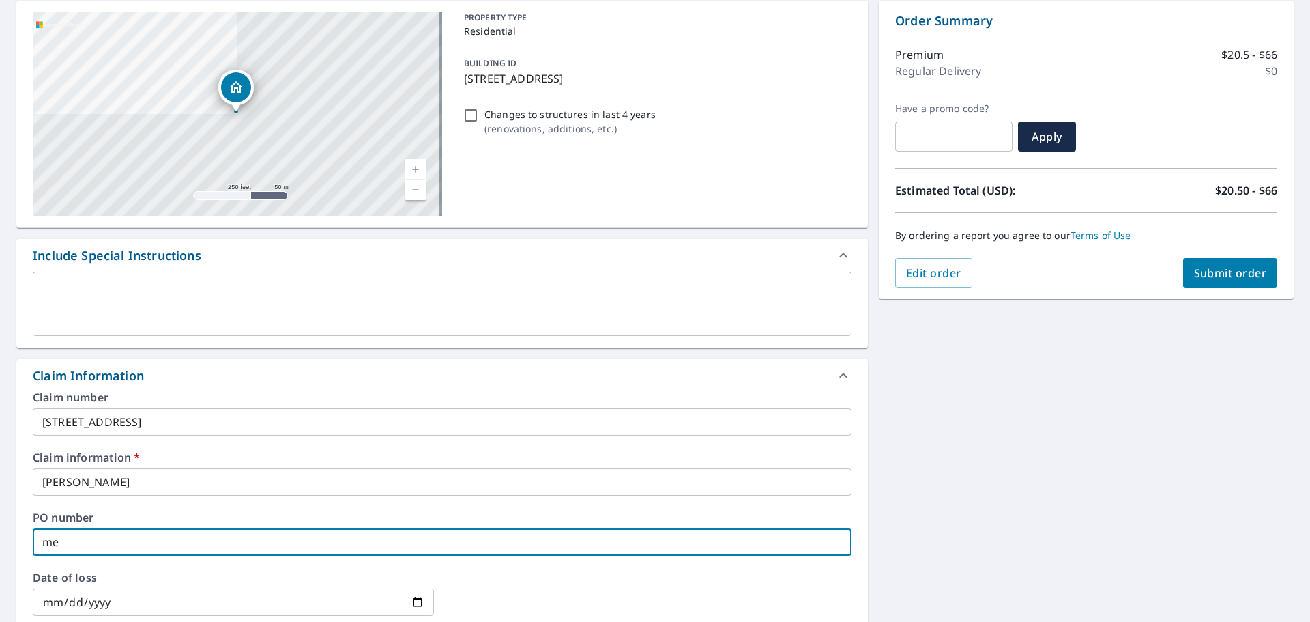
type input "men"
checkbox input "true"
type input "mend"
checkbox input "true"
type input "mende"
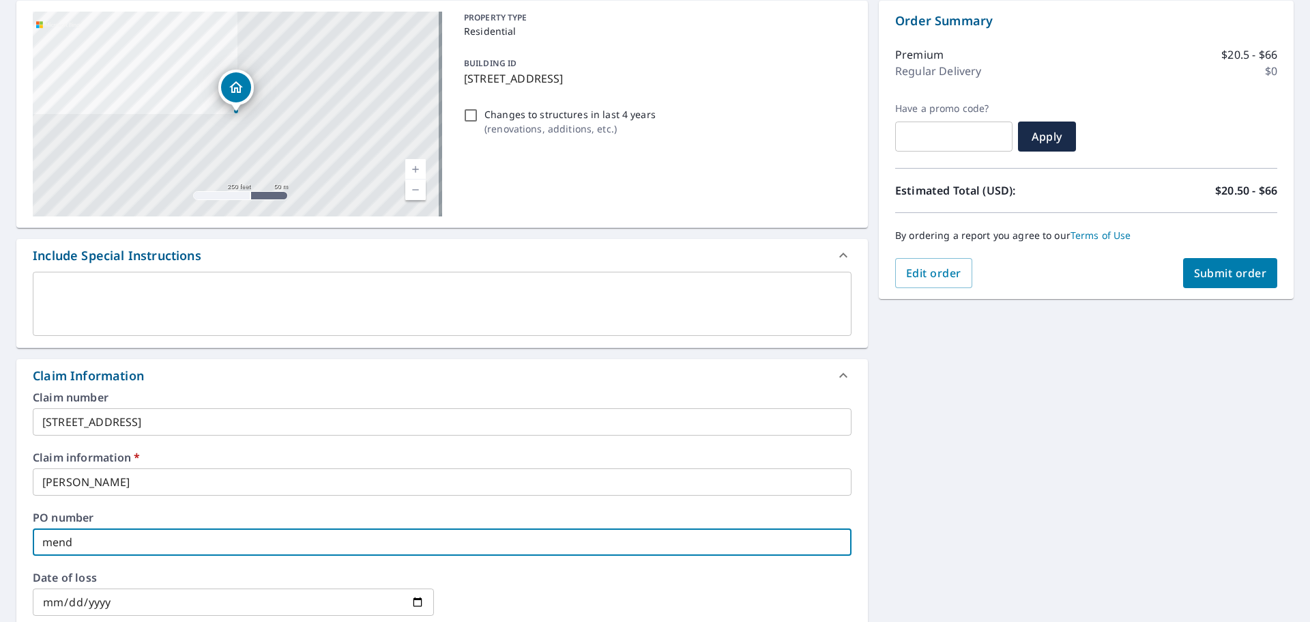
checkbox input "true"
type input "mendel"
checkbox input "true"
type input "[PERSON_NAME]"
checkbox input "true"
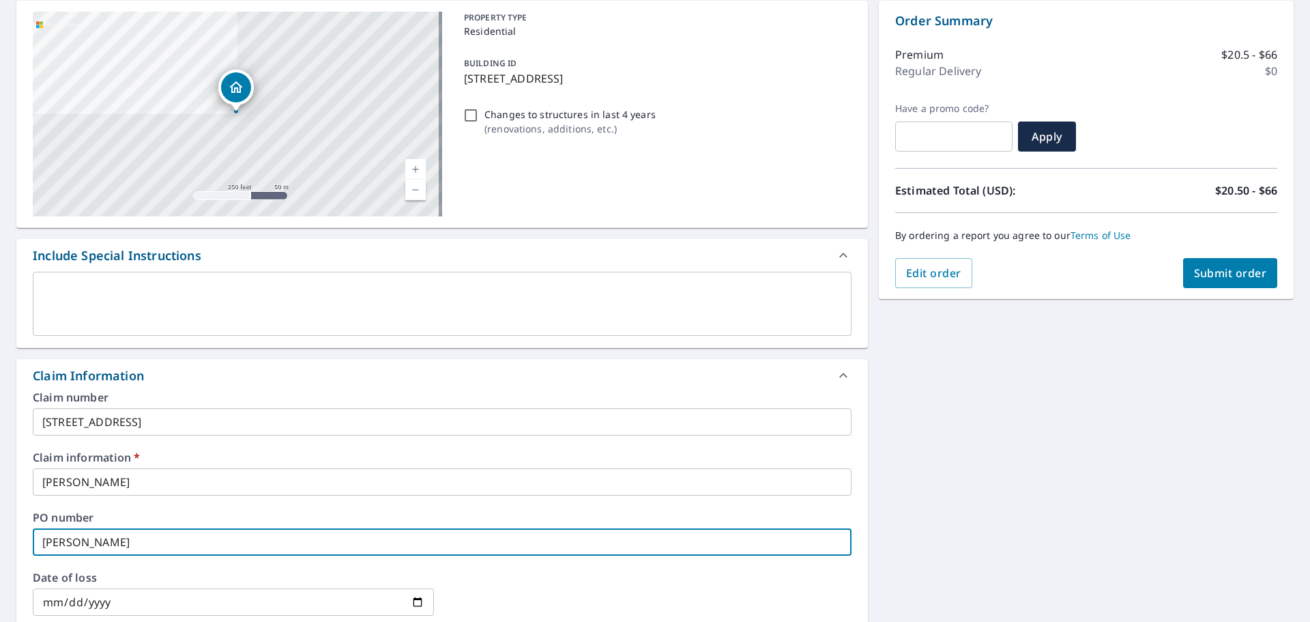
type input "[PERSON_NAME]"
click at [1150, 467] on div "[STREET_ADDRESS][GEOGRAPHIC_DATA][PERSON_NAME] A standard road map Aerial A det…" at bounding box center [655, 509] width 1310 height 1039
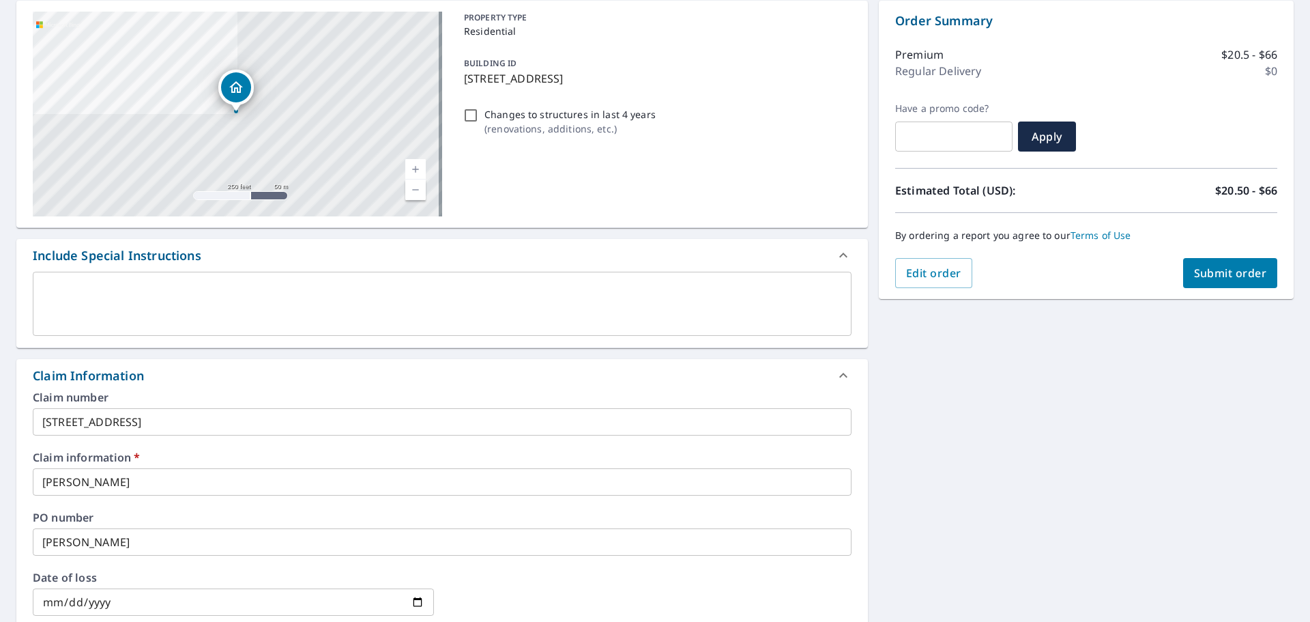
click at [1225, 278] on span "Submit order" at bounding box center [1230, 272] width 73 height 15
checkbox input "true"
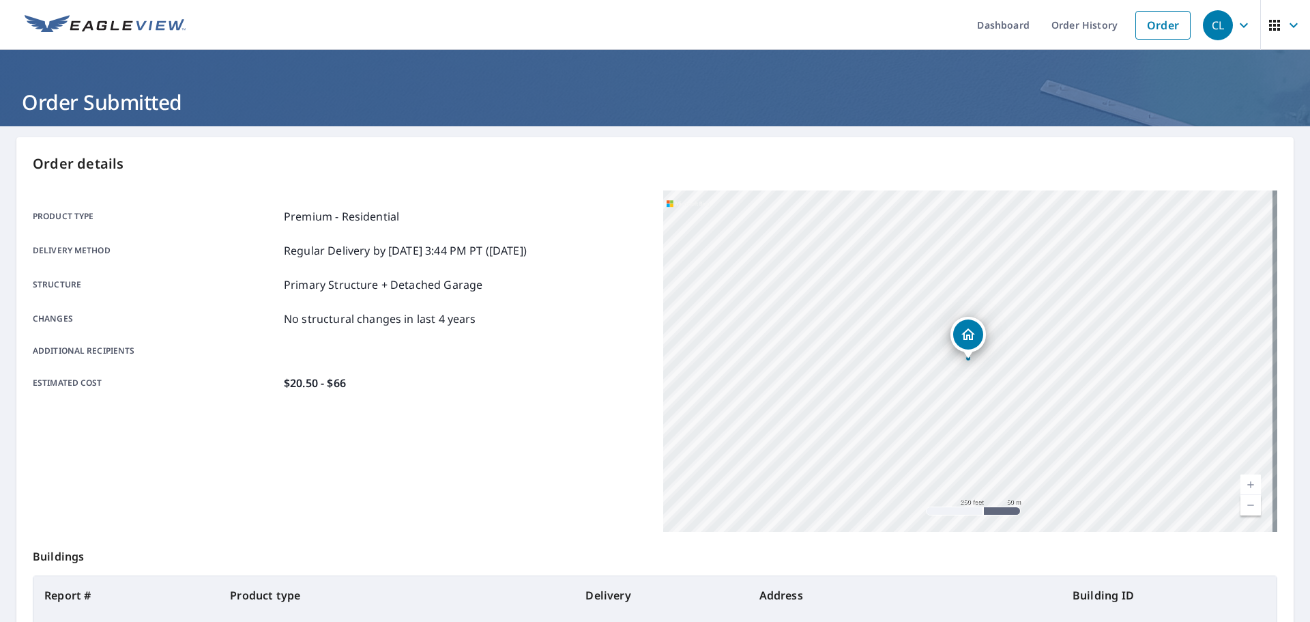
click at [1238, 28] on icon "button" at bounding box center [1244, 25] width 16 height 16
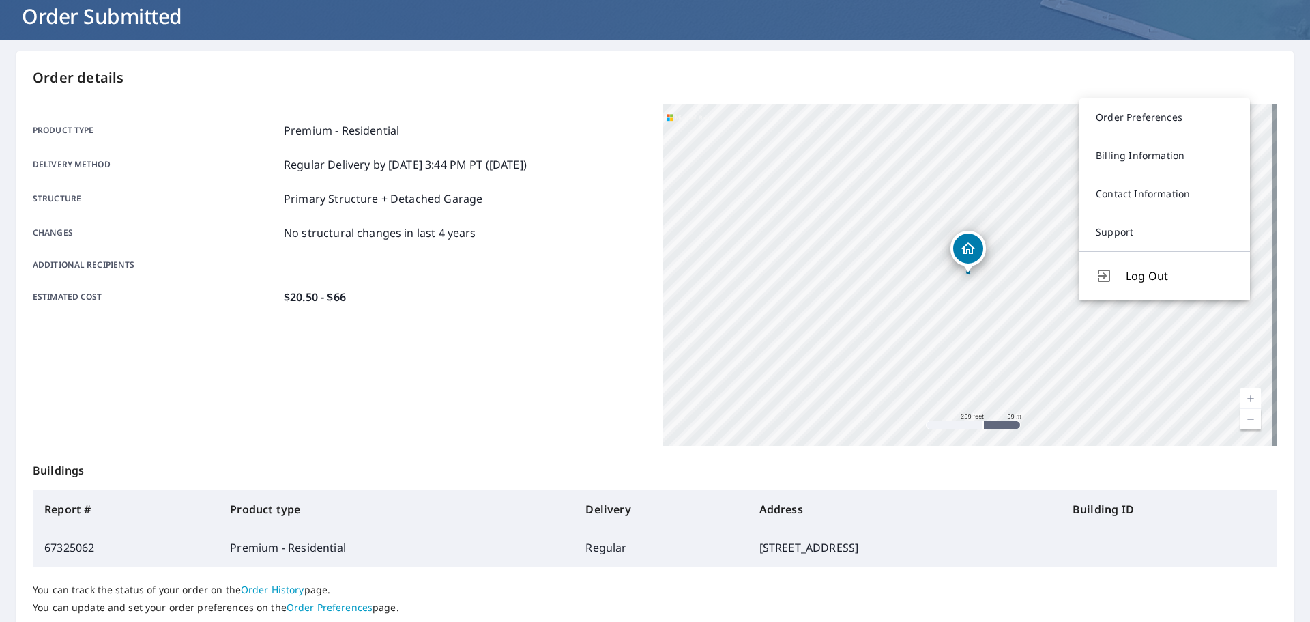
scroll to position [181, 0]
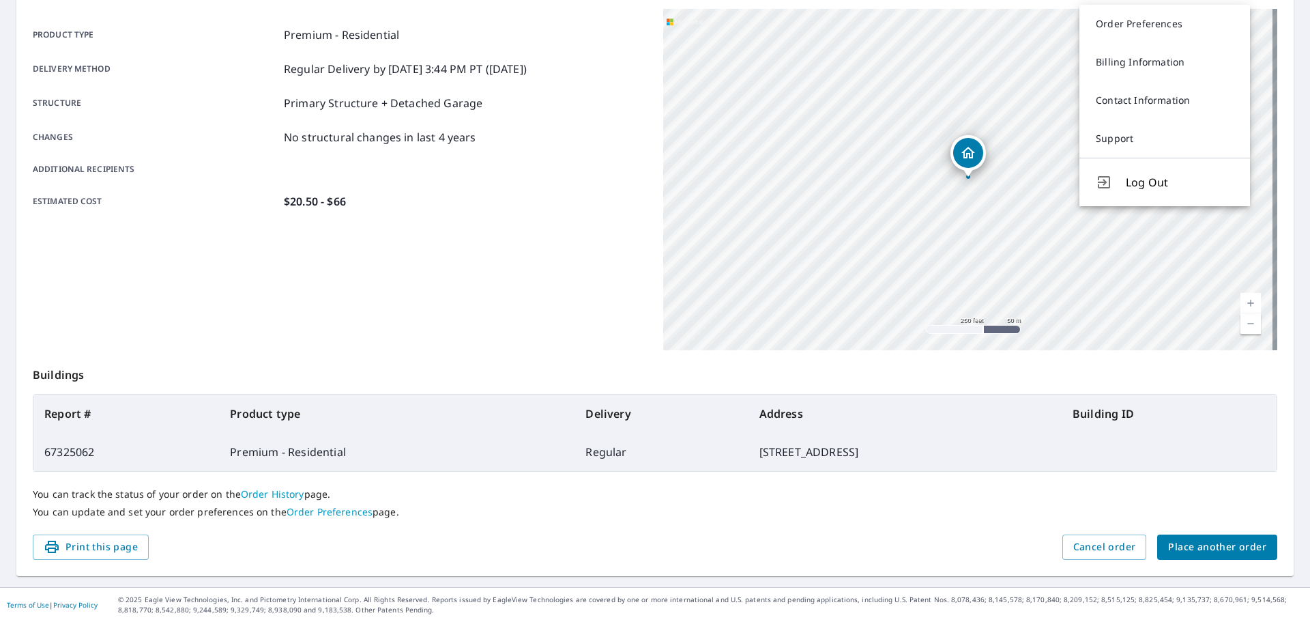
click at [630, 528] on div "You can track the status of your order on the Order History page. You can updat…" at bounding box center [655, 502] width 1244 height 63
